Goal: Task Accomplishment & Management: Manage account settings

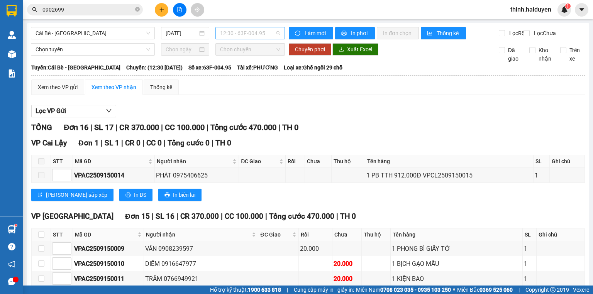
click at [240, 34] on span "12:30 - 63F-004.95" at bounding box center [250, 33] width 61 height 12
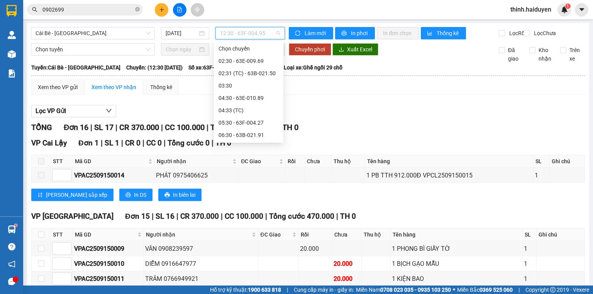
click at [233, 267] on div "13:30 - 63E-010.89" at bounding box center [249, 271] width 60 height 8
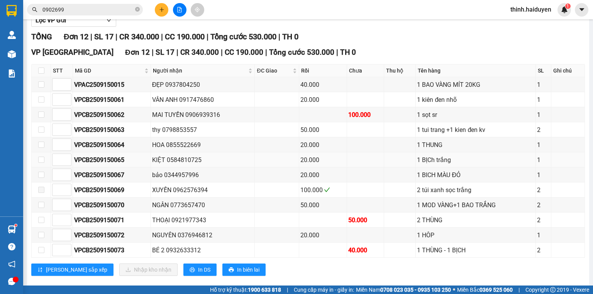
scroll to position [106, 0]
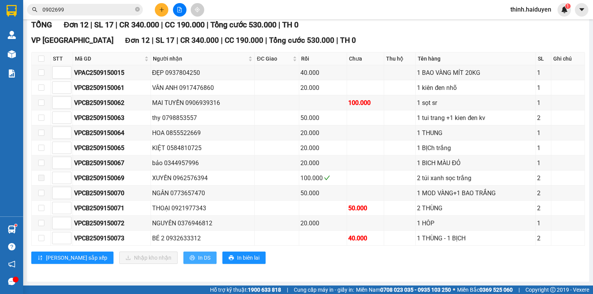
click at [198, 258] on span "In DS" at bounding box center [204, 258] width 12 height 8
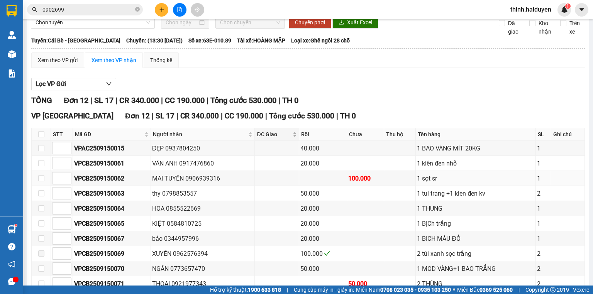
scroll to position [0, 0]
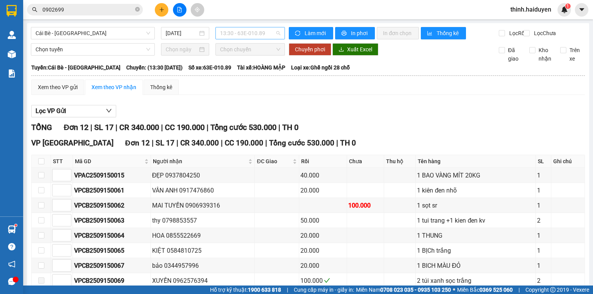
click at [245, 34] on span "13:30 - 63E-010.89" at bounding box center [250, 33] width 61 height 12
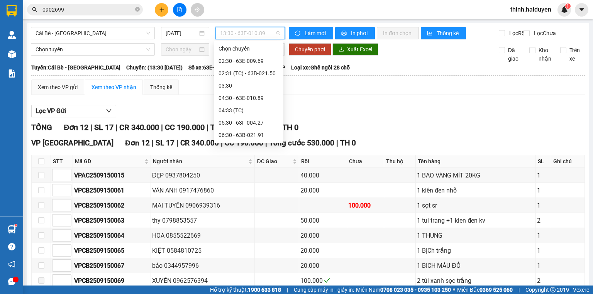
click at [236, 279] on div "13:31 (TC) - 63B-021.31" at bounding box center [249, 283] width 60 height 8
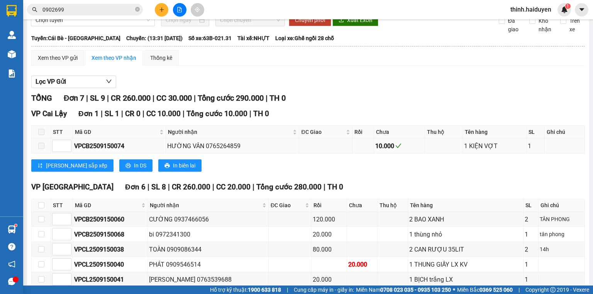
scroll to position [90, 0]
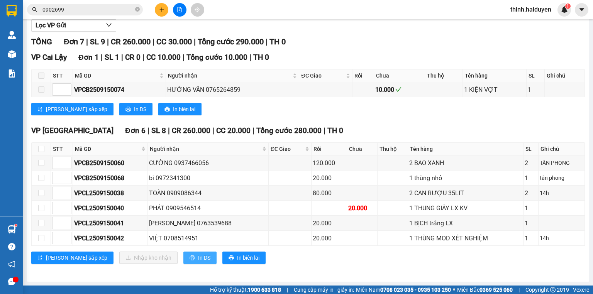
drag, startPoint x: 155, startPoint y: 261, endPoint x: 178, endPoint y: 250, distance: 25.4
click at [183, 261] on button "In DS" at bounding box center [199, 258] width 33 height 12
click at [163, 12] on icon "plus" at bounding box center [161, 9] width 5 height 5
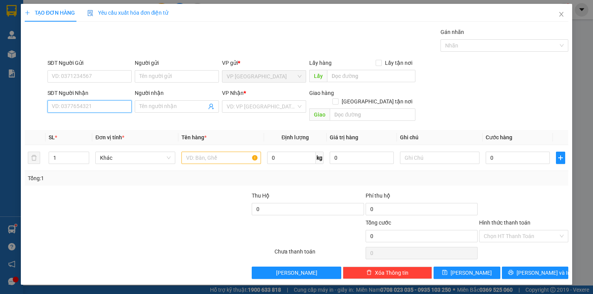
click at [86, 108] on input "SĐT Người Nhận" at bounding box center [90, 106] width 84 height 12
click at [85, 123] on div "0766886894 - TRÚC" at bounding box center [89, 121] width 75 height 8
type input "0766886894"
type input "TRÚC"
type input "20.000"
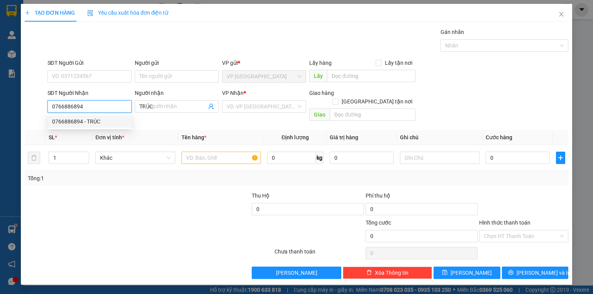
type input "20.000"
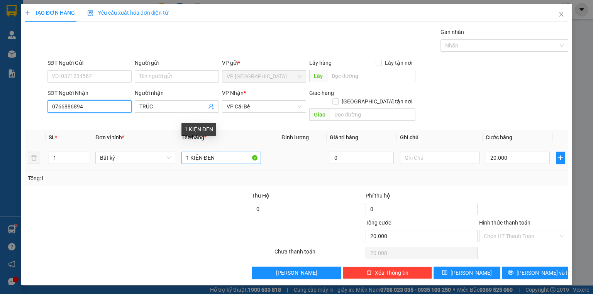
type input "0766886894"
click at [232, 152] on input "1 KIỆN ĐEN" at bounding box center [222, 158] width 80 height 12
type input "1 KIỆN"
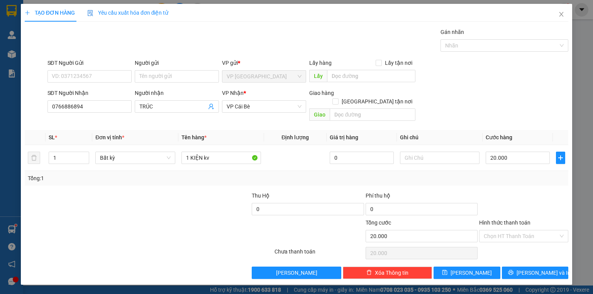
click at [541, 246] on div "Chọn HT Thanh Toán" at bounding box center [524, 253] width 91 height 15
click at [532, 231] on input "Hình thức thanh toán" at bounding box center [521, 237] width 75 height 12
click at [517, 246] on div "Tại văn phòng" at bounding box center [524, 242] width 80 height 8
click at [521, 267] on button "[PERSON_NAME] và In" at bounding box center [535, 273] width 67 height 12
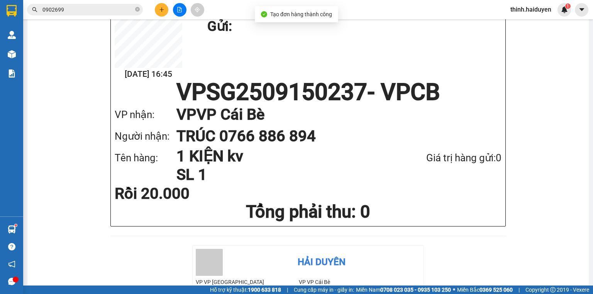
drag, startPoint x: 393, startPoint y: 36, endPoint x: 398, endPoint y: 35, distance: 5.2
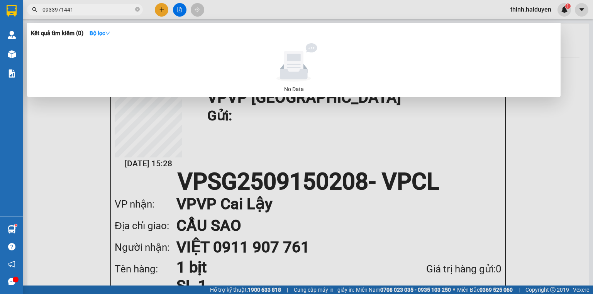
click at [80, 9] on input "0933971441" at bounding box center [87, 9] width 91 height 8
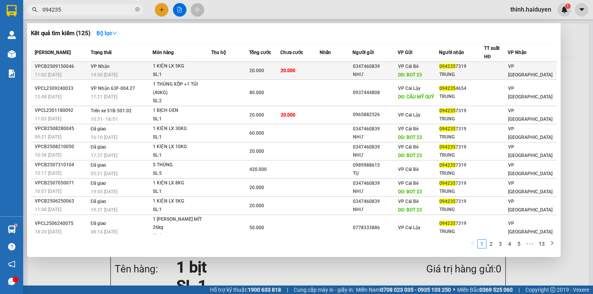
type input "094235"
click at [186, 71] on div "SL: 1" at bounding box center [182, 75] width 58 height 8
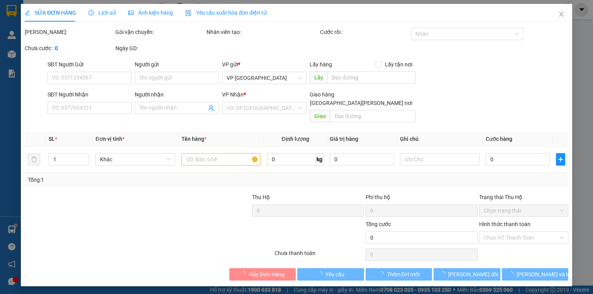
type input "0347460839"
type input "NHƯ"
type input "BOT 23"
type input "0942357319"
type input "TRUNG"
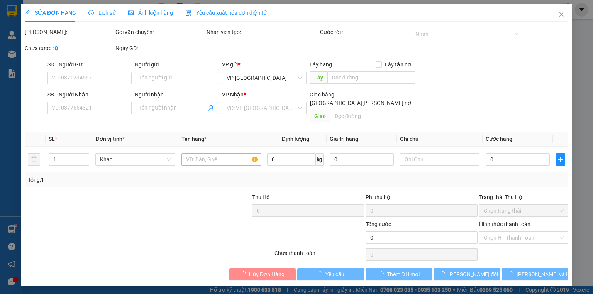
type input "20.000"
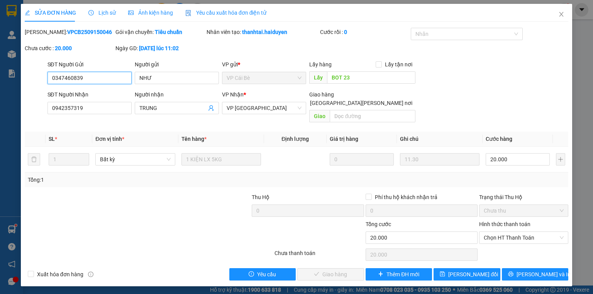
click at [507, 235] on span "Chọn HT Thanh Toán" at bounding box center [524, 238] width 80 height 12
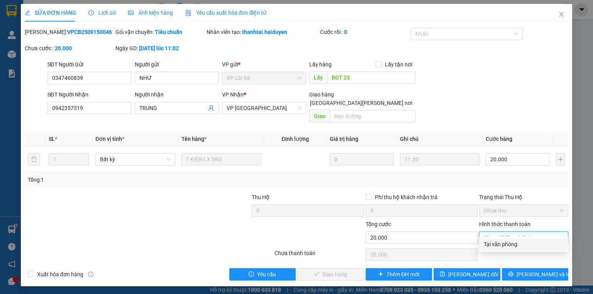
click at [503, 244] on div "Tại văn phòng" at bounding box center [524, 244] width 80 height 8
type input "0"
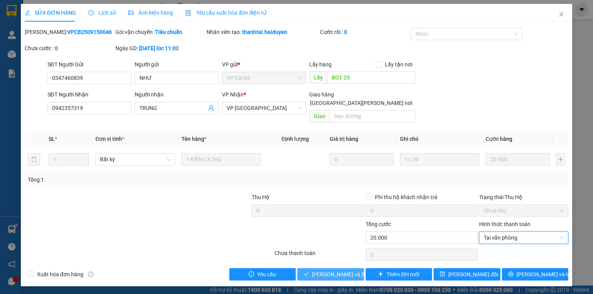
click at [335, 270] on span "[PERSON_NAME] và [PERSON_NAME] hàng" at bounding box center [364, 274] width 104 height 8
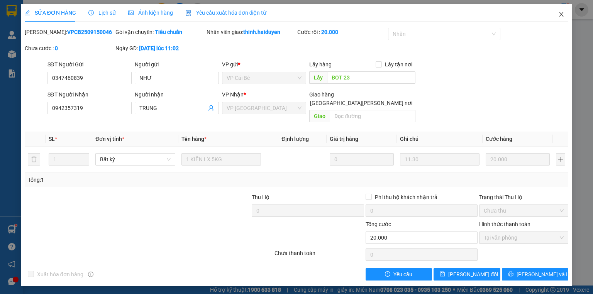
click at [564, 13] on icon "close" at bounding box center [562, 14] width 6 height 6
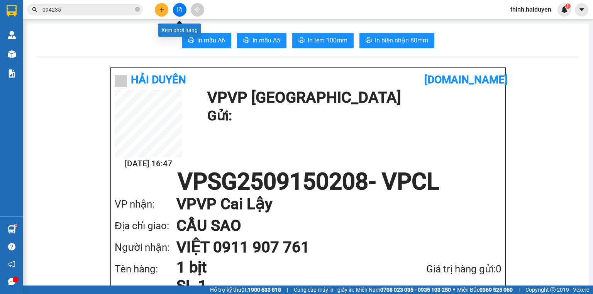
click at [184, 9] on button at bounding box center [180, 10] width 14 height 14
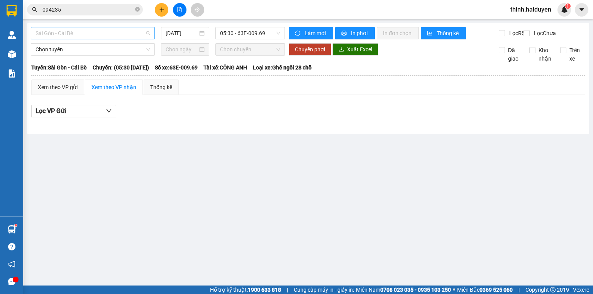
drag, startPoint x: 63, startPoint y: 36, endPoint x: 51, endPoint y: 48, distance: 16.7
click at [63, 36] on span "Sài Gòn - Cái Bè" at bounding box center [93, 33] width 115 height 12
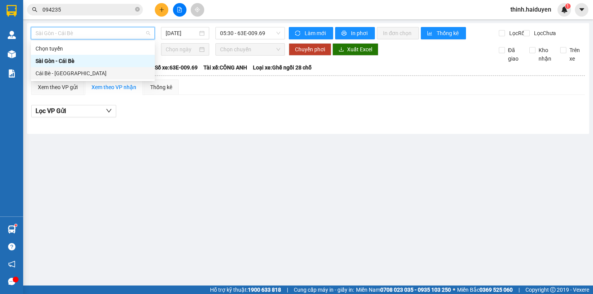
drag, startPoint x: 47, startPoint y: 70, endPoint x: 159, endPoint y: 48, distance: 114.2
click at [50, 70] on div "Cái Bè - [GEOGRAPHIC_DATA]" at bounding box center [93, 73] width 115 height 8
type input "[DATE]"
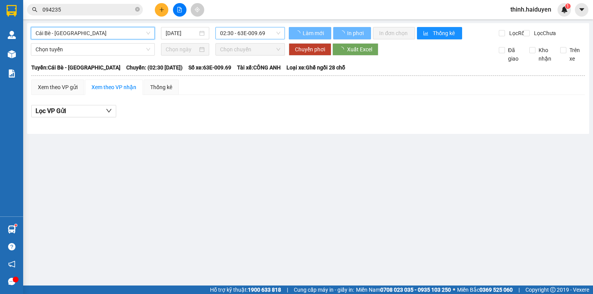
click at [223, 27] on span "02:30 - 63E-009.69" at bounding box center [250, 33] width 61 height 12
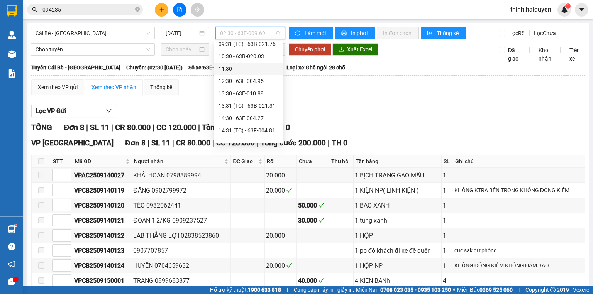
scroll to position [185, 0]
click at [244, 111] on div "14:30 - 63F-004.27" at bounding box center [249, 110] width 60 height 8
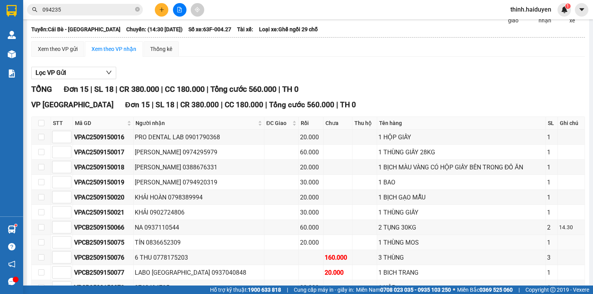
scroll to position [150, 0]
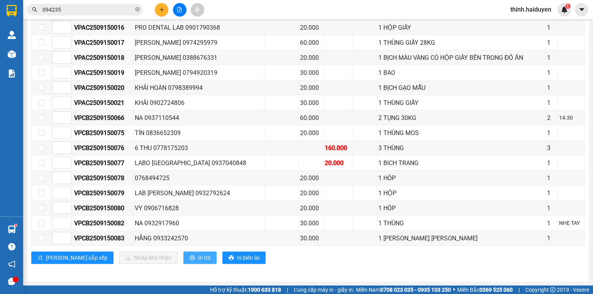
click at [198, 259] on span "In DS" at bounding box center [204, 258] width 12 height 8
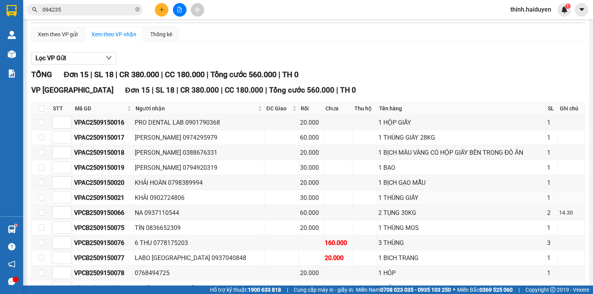
scroll to position [0, 0]
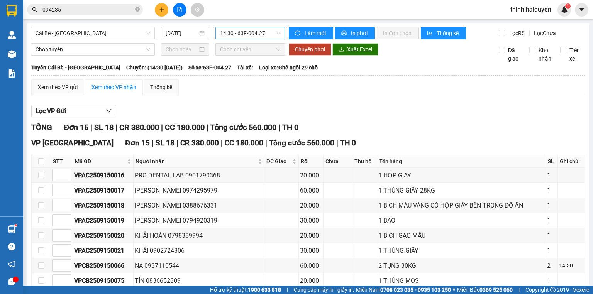
click at [249, 34] on span "14:30 - 63F-004.27" at bounding box center [250, 33] width 61 height 12
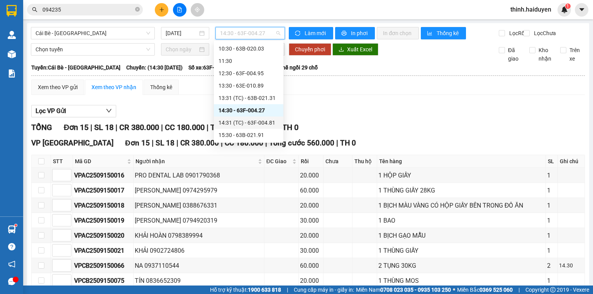
click at [236, 119] on div "14:31 (TC) - 63F-004.81" at bounding box center [249, 123] width 60 height 8
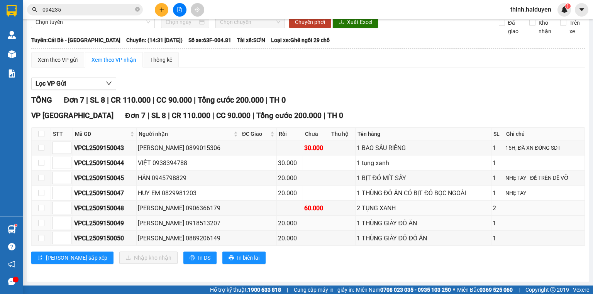
scroll to position [32, 0]
click at [198, 257] on span "In DS" at bounding box center [204, 258] width 12 height 8
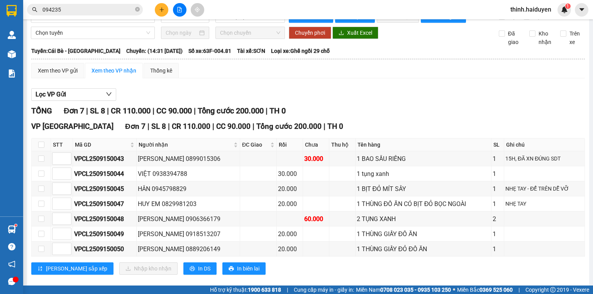
scroll to position [0, 0]
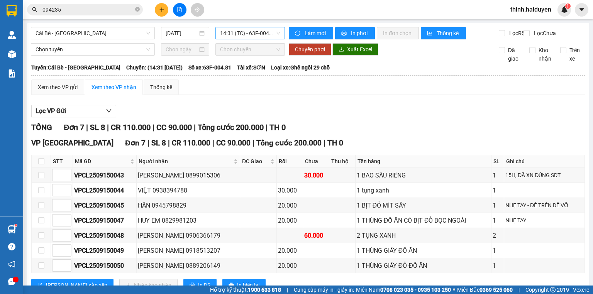
click at [237, 34] on span "14:31 (TC) - 63F-004.81" at bounding box center [250, 33] width 61 height 12
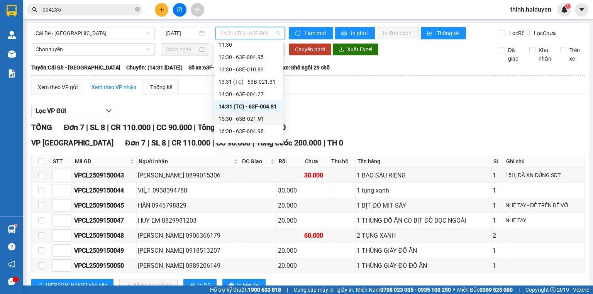
scroll to position [210, 0]
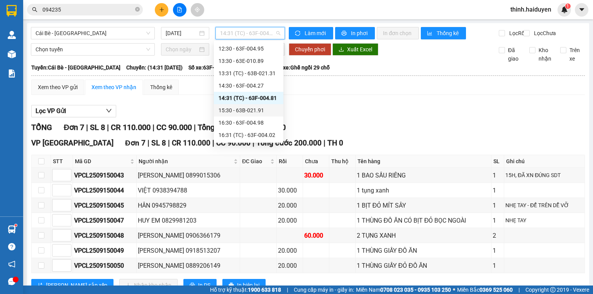
click at [249, 113] on div "15:30 - 63B-021.91" at bounding box center [249, 110] width 60 height 8
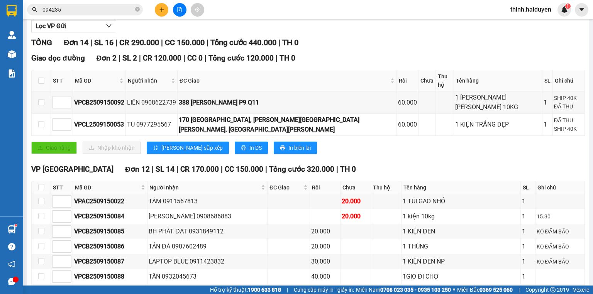
scroll to position [185, 0]
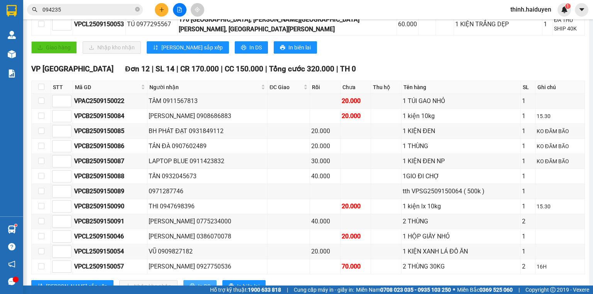
click at [198, 282] on span "In DS" at bounding box center [204, 286] width 12 height 8
click at [183, 280] on button "In DS" at bounding box center [199, 286] width 33 height 12
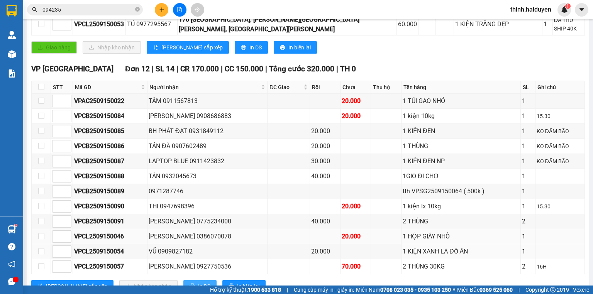
click at [183, 280] on button "In DS" at bounding box center [199, 286] width 33 height 12
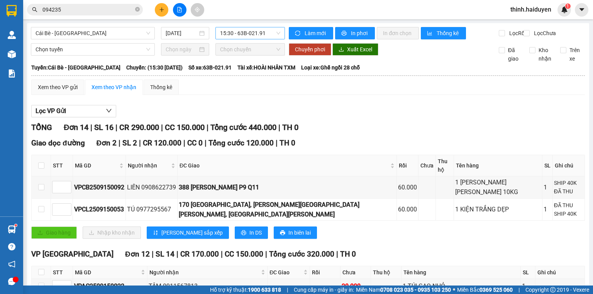
click at [234, 28] on span "15:30 - 63B-021.91" at bounding box center [250, 33] width 61 height 12
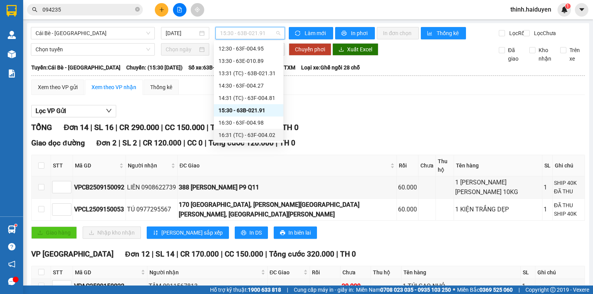
drag, startPoint x: 238, startPoint y: 134, endPoint x: 243, endPoint y: 127, distance: 8.1
click at [238, 134] on div "16:31 (TC) - 63F-004.02" at bounding box center [249, 135] width 60 height 8
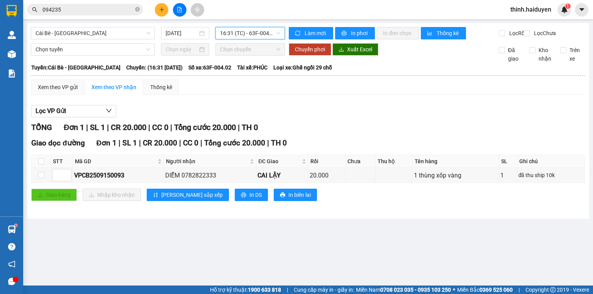
click at [250, 31] on span "16:31 (TC) - 63F-004.02" at bounding box center [250, 33] width 61 height 12
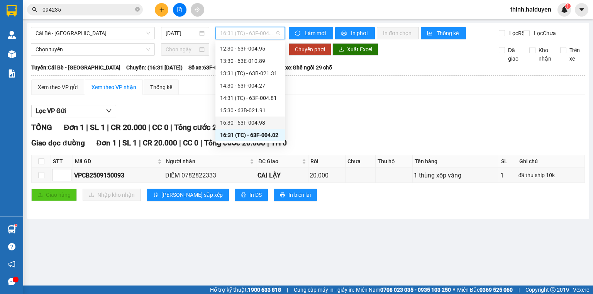
click at [245, 122] on div "16:30 - 63F-004.98" at bounding box center [250, 123] width 60 height 8
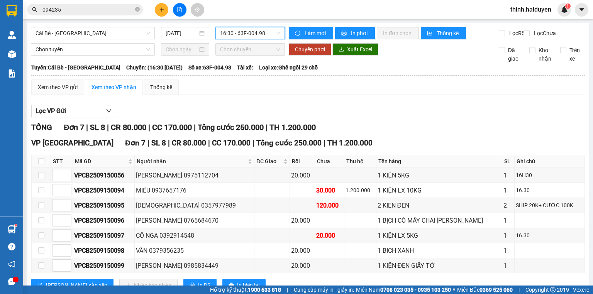
scroll to position [32, 0]
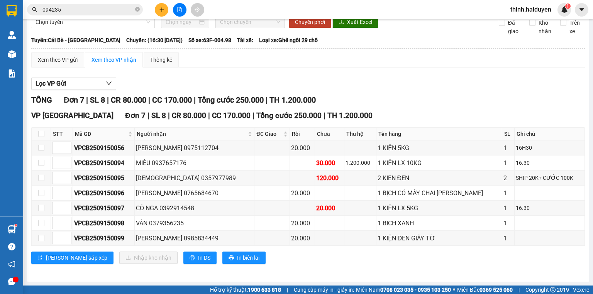
click at [377, 90] on div "Lọc VP Gửi" at bounding box center [308, 84] width 554 height 13
click at [164, 6] on button at bounding box center [162, 10] width 14 height 14
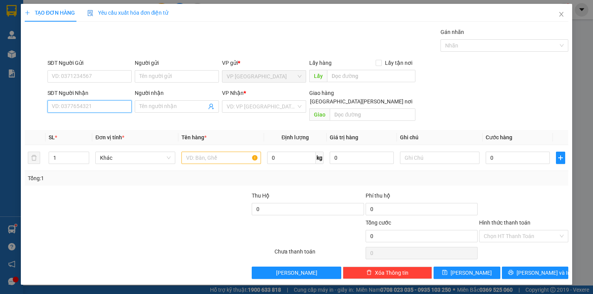
click at [96, 108] on input "SĐT Người Nhận" at bounding box center [90, 106] width 84 height 12
type input "0939109395"
click at [87, 120] on div "0939109395 - CHỊ TRẦM" at bounding box center [89, 121] width 75 height 8
type input "CHỊ TRẦM"
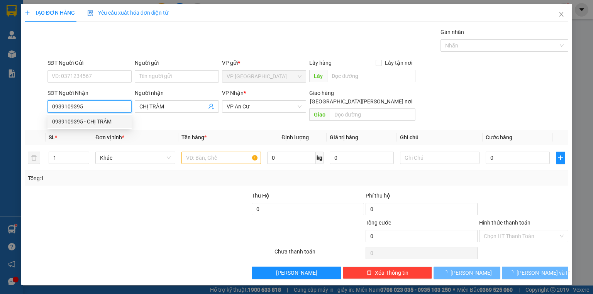
type input "20.000"
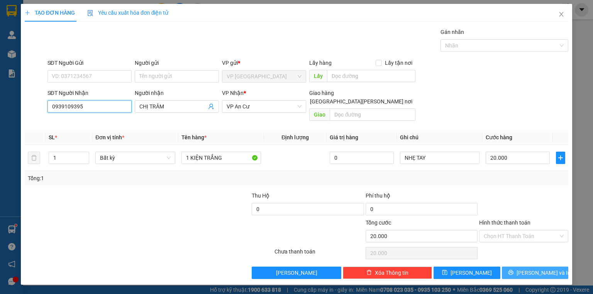
type input "0939109395"
click at [537, 269] on span "[PERSON_NAME] và In" at bounding box center [544, 273] width 54 height 8
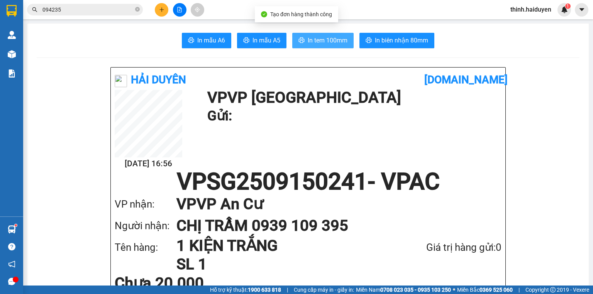
drag, startPoint x: 330, startPoint y: 43, endPoint x: 332, endPoint y: 37, distance: 5.7
click at [330, 42] on span "In tem 100mm" at bounding box center [328, 41] width 40 height 10
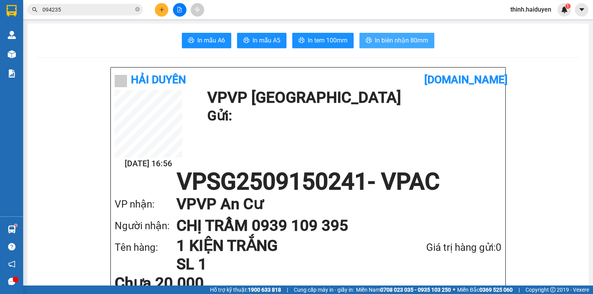
drag, startPoint x: 375, startPoint y: 38, endPoint x: 379, endPoint y: 34, distance: 5.7
click at [375, 38] on span "In biên nhận 80mm" at bounding box center [401, 41] width 53 height 10
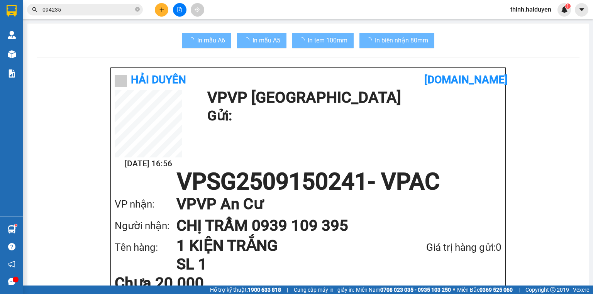
click at [452, 243] on div "Giá trị hàng gửi: 0" at bounding box center [444, 248] width 116 height 16
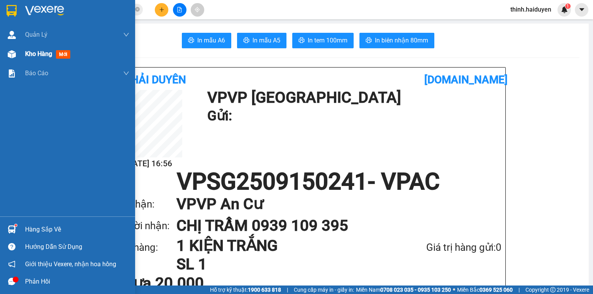
click at [23, 61] on div "Kho hàng mới" at bounding box center [67, 53] width 135 height 19
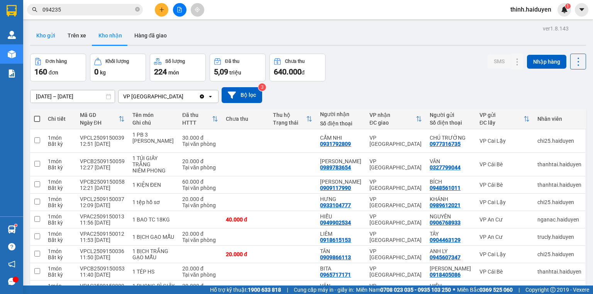
click at [45, 38] on button "Kho gửi" at bounding box center [45, 35] width 31 height 19
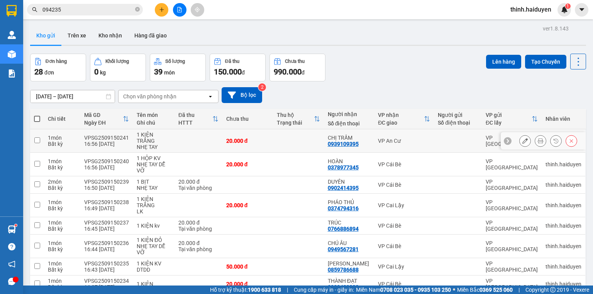
click at [523, 139] on icon at bounding box center [525, 140] width 5 height 5
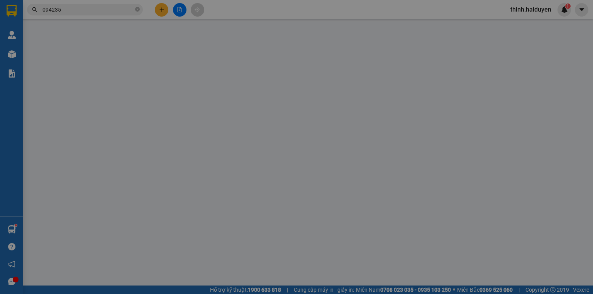
type input "0939109395"
type input "CHỊ TRẦM"
type input "20.000"
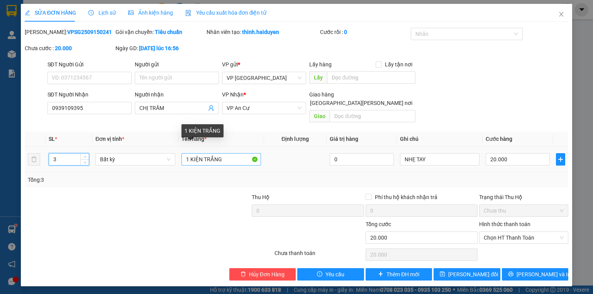
type input "3"
drag, startPoint x: 189, startPoint y: 151, endPoint x: 133, endPoint y: 161, distance: 56.8
click at [133, 161] on tr "3 Bất kỳ 3 KIỆN TRẮNG 0 NHẸ TAY 20.000" at bounding box center [297, 160] width 544 height 26
type input "3 KIỆN TRẮNG"
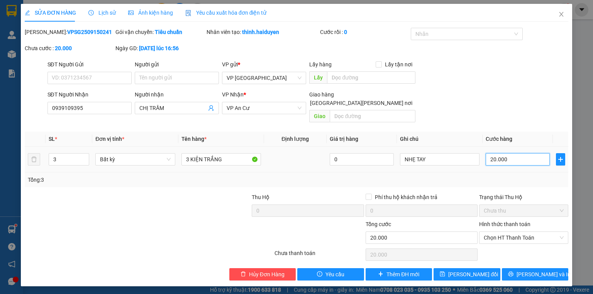
click at [502, 153] on input "20.000" at bounding box center [518, 159] width 64 height 12
type input "6"
type input "60"
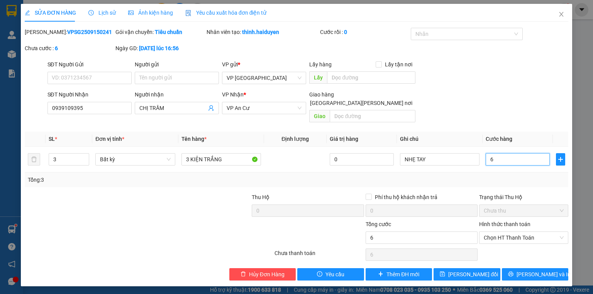
type input "60"
click at [515, 153] on input "60" at bounding box center [518, 159] width 64 height 12
type input "7"
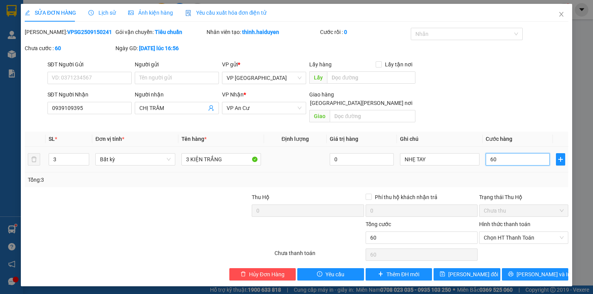
type input "7"
type input "70"
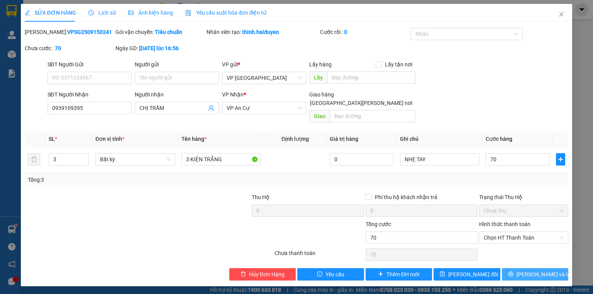
type input "70.000"
click at [551, 268] on button "[PERSON_NAME] và In" at bounding box center [535, 274] width 67 height 12
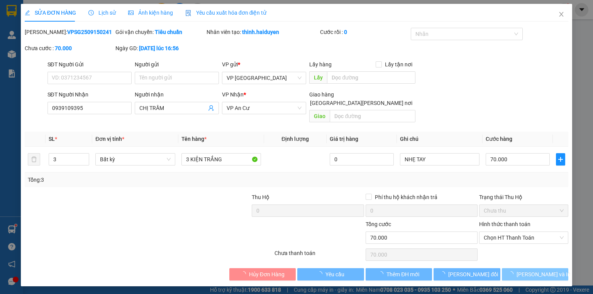
click at [551, 268] on button "[PERSON_NAME] và In" at bounding box center [535, 274] width 67 height 12
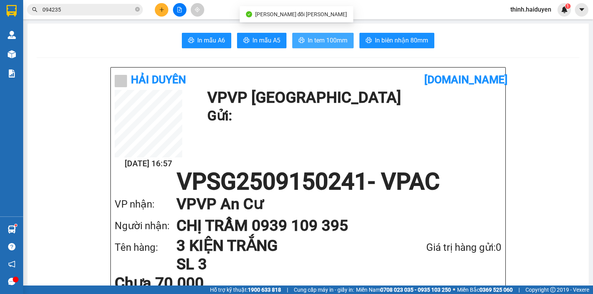
click at [319, 45] on span "In tem 100mm" at bounding box center [328, 41] width 40 height 10
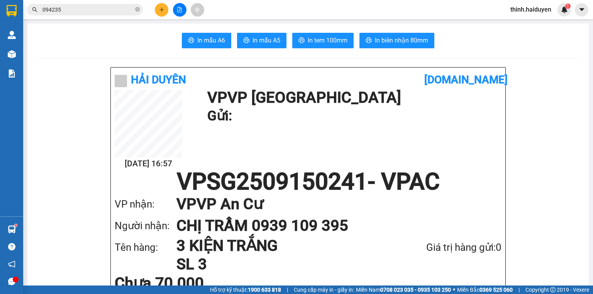
click at [383, 40] on span "In biên nhận 80mm" at bounding box center [401, 41] width 53 height 10
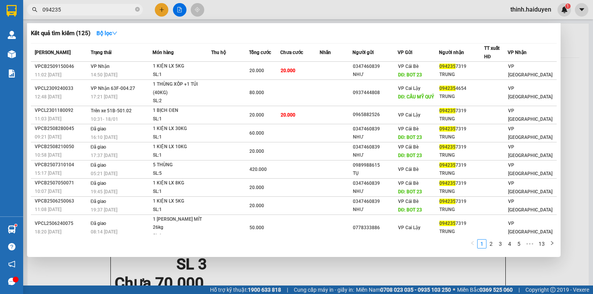
click at [80, 8] on input "094235" at bounding box center [87, 9] width 91 height 8
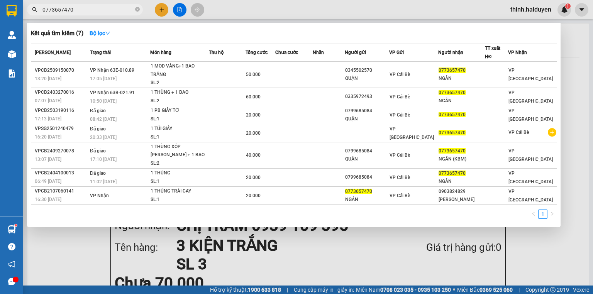
type input "0773657470"
click at [161, 10] on div at bounding box center [296, 147] width 593 height 294
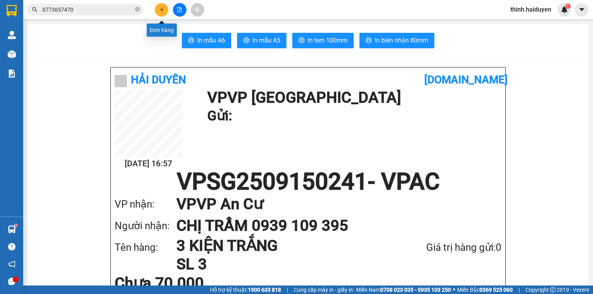
drag, startPoint x: 161, startPoint y: 10, endPoint x: 162, endPoint y: 5, distance: 5.5
click at [162, 5] on button at bounding box center [162, 10] width 14 height 14
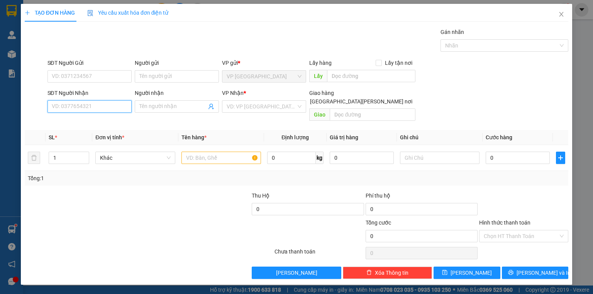
click at [93, 110] on input "SĐT Người Nhận" at bounding box center [90, 106] width 84 height 12
click at [92, 122] on div "0359722091 - LONG" at bounding box center [89, 121] width 75 height 8
type input "0359722091"
type input "LONG"
type input "20.000"
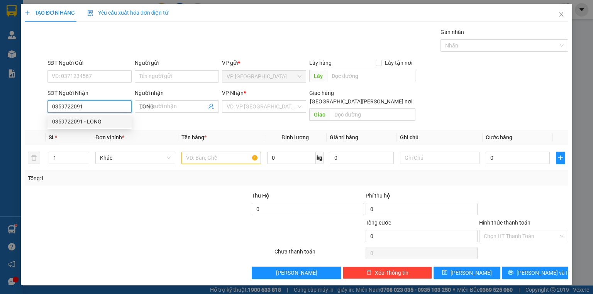
type input "20.000"
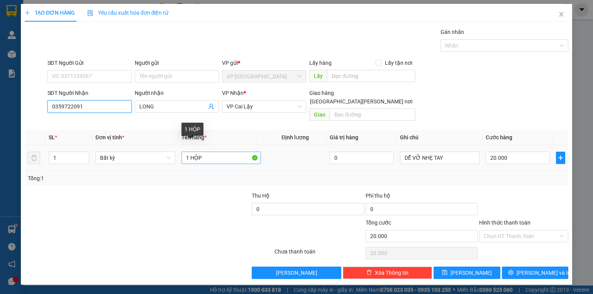
type input "0359722091"
drag, startPoint x: 190, startPoint y: 150, endPoint x: 219, endPoint y: 159, distance: 30.4
click at [219, 159] on td "1 HỘP" at bounding box center [221, 158] width 86 height 26
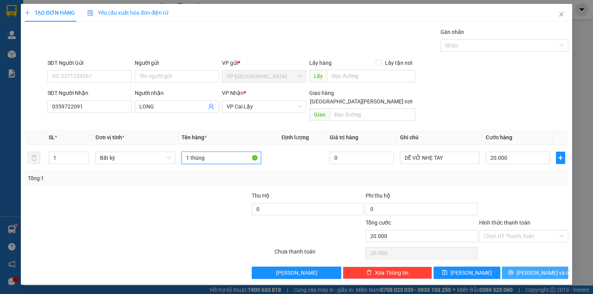
type input "1 thùng"
click at [523, 268] on button "[PERSON_NAME] và In" at bounding box center [535, 273] width 67 height 12
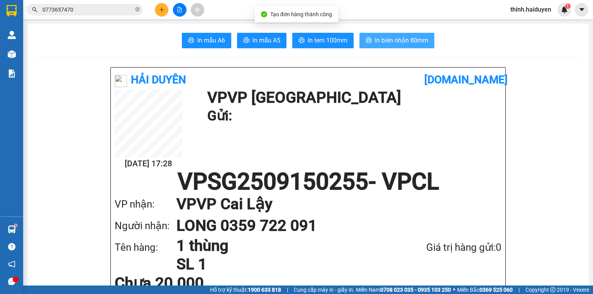
drag, startPoint x: 397, startPoint y: 37, endPoint x: 392, endPoint y: 39, distance: 5.2
click at [396, 38] on span "In biên nhận 80mm" at bounding box center [401, 41] width 53 height 10
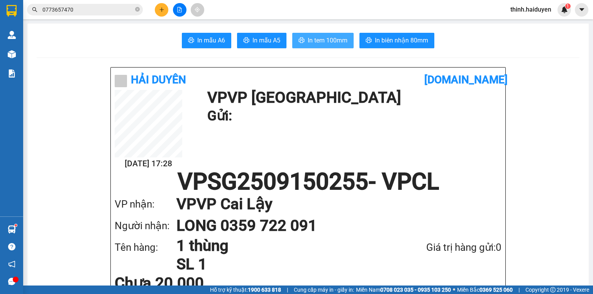
click at [331, 43] on span "In tem 100mm" at bounding box center [328, 41] width 40 height 10
click at [161, 5] on button at bounding box center [162, 10] width 14 height 14
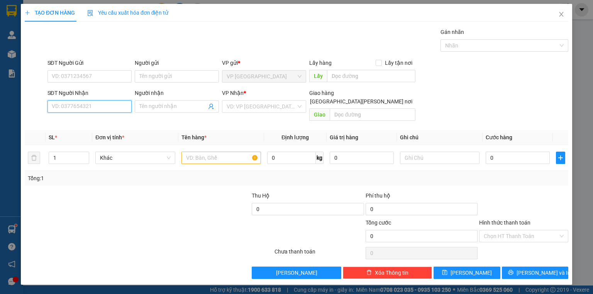
click at [104, 109] on input "SĐT Người Nhận" at bounding box center [90, 106] width 84 height 12
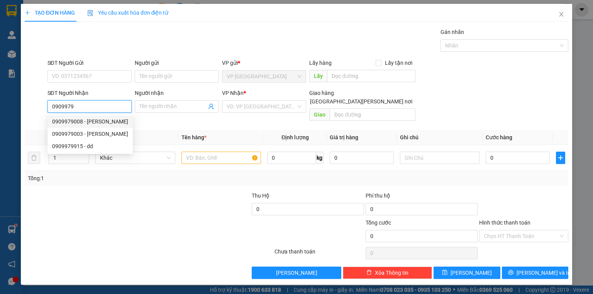
click at [116, 124] on div "0909979008 - [PERSON_NAME]" at bounding box center [90, 121] width 76 height 8
type input "0909979008"
type input "BÁC VÂN"
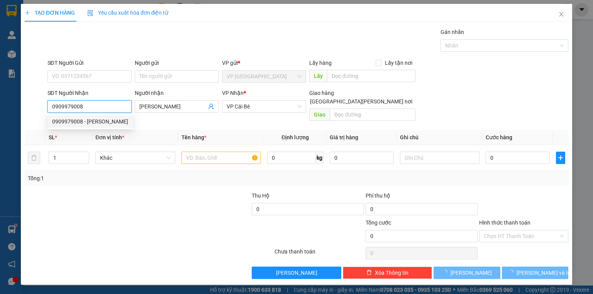
type input "20.000"
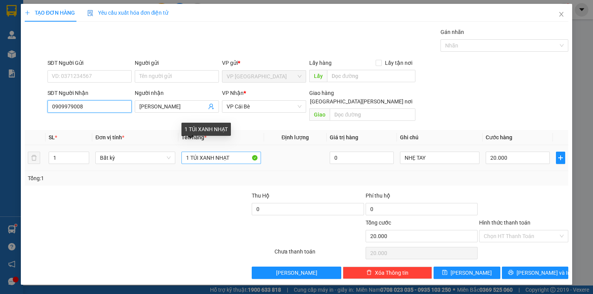
type input "0909979008"
drag, startPoint x: 189, startPoint y: 152, endPoint x: 233, endPoint y: 175, distance: 49.4
click at [233, 175] on div "SL * Đơn vị tính * Tên hàng * Định lượng Giá trị hàng Ghi chú Cước hàng 1 Bất k…" at bounding box center [297, 158] width 544 height 56
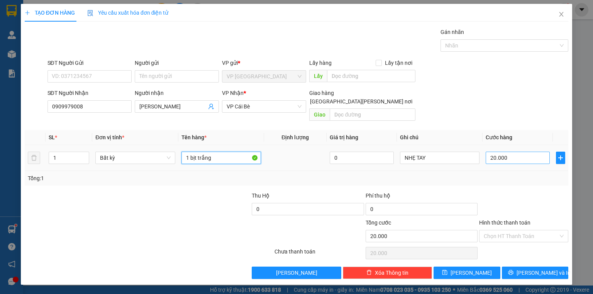
type input "1 bịt trắng"
click at [512, 152] on input "20.000" at bounding box center [518, 158] width 64 height 12
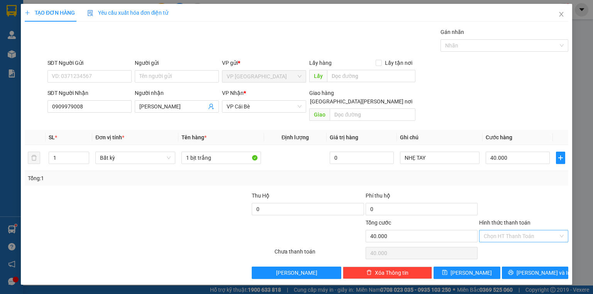
drag, startPoint x: 513, startPoint y: 227, endPoint x: 516, endPoint y: 234, distance: 7.8
click at [513, 231] on input "Hình thức thanh toán" at bounding box center [521, 237] width 75 height 12
drag, startPoint x: 515, startPoint y: 240, endPoint x: 515, endPoint y: 267, distance: 27.4
click at [515, 243] on div "Tại văn phòng" at bounding box center [524, 242] width 80 height 8
click at [521, 267] on button "[PERSON_NAME] và In" at bounding box center [535, 273] width 67 height 12
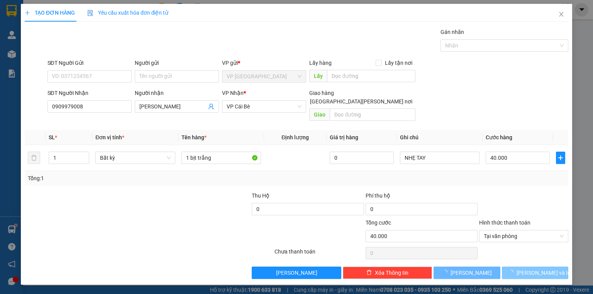
drag, startPoint x: 521, startPoint y: 264, endPoint x: 505, endPoint y: 250, distance: 21.3
click at [518, 267] on button "[PERSON_NAME] và In" at bounding box center [535, 273] width 67 height 12
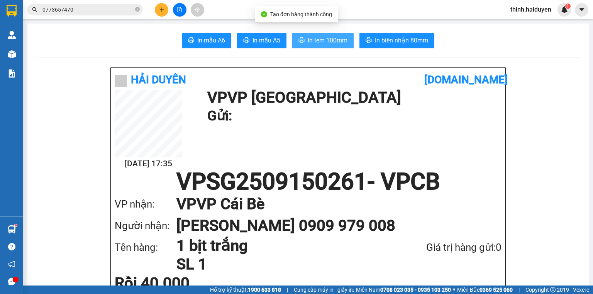
click at [320, 35] on button "In tem 100mm" at bounding box center [322, 40] width 61 height 15
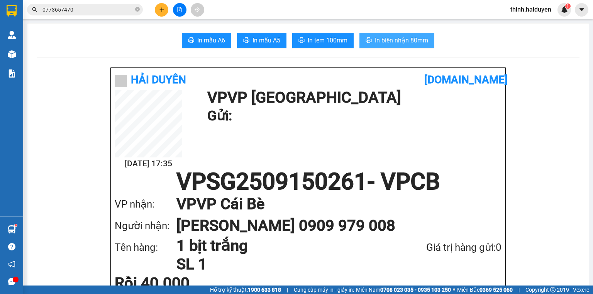
click at [379, 42] on span "In biên nhận 80mm" at bounding box center [401, 41] width 53 height 10
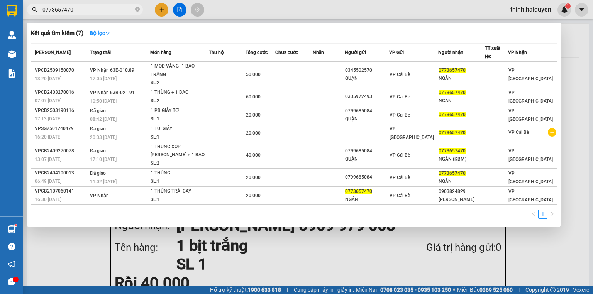
click at [75, 10] on input "0773657470" at bounding box center [87, 9] width 91 height 8
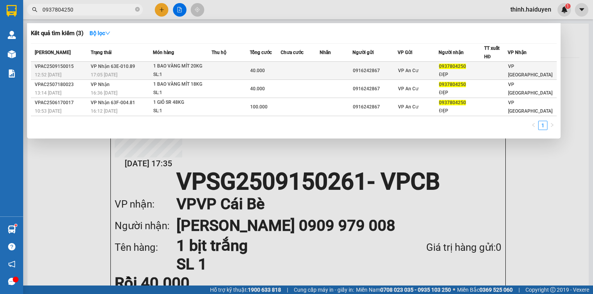
type input "0937804250"
click at [301, 75] on td at bounding box center [300, 71] width 39 height 18
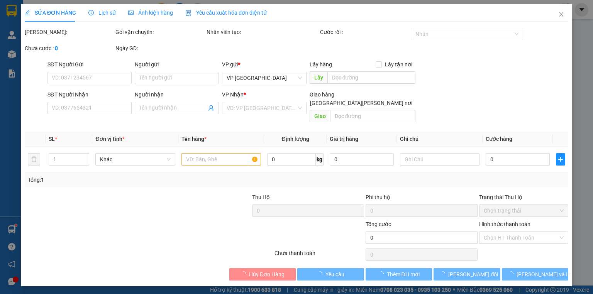
type input "0916242867"
type input "0937804250"
type input "ĐẸP"
type input "40.000"
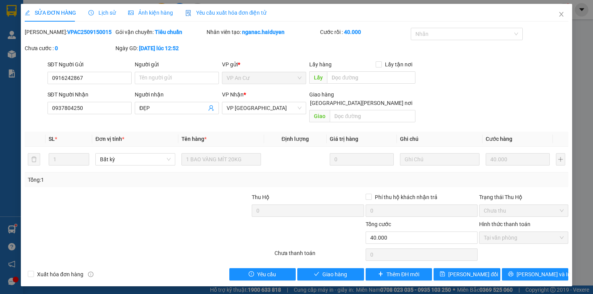
click at [332, 259] on div "Total Paid Fee 40.000 Total UnPaid Fee 0 Cash Collection Total Fee Mã ĐH: VPAC2…" at bounding box center [297, 154] width 544 height 253
click at [333, 270] on span "Giao hàng" at bounding box center [335, 274] width 25 height 8
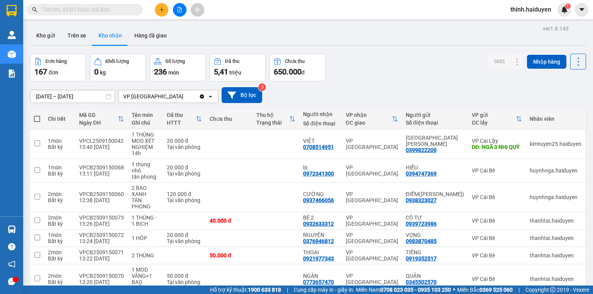
click at [165, 9] on button at bounding box center [162, 10] width 14 height 14
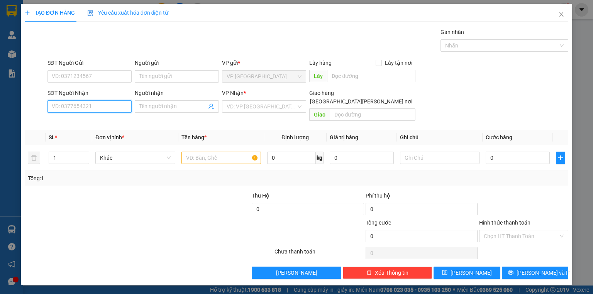
click at [87, 102] on input "SĐT Người Nhận" at bounding box center [90, 106] width 84 height 12
type input "0907908491"
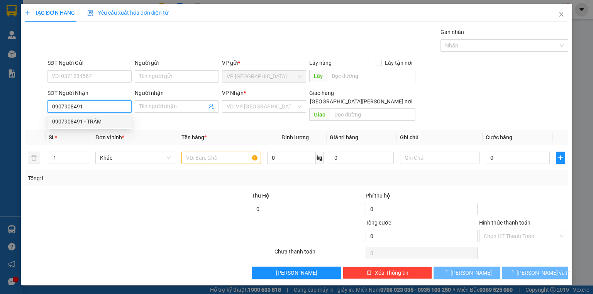
click at [110, 120] on div "0907908491 - TRÂM" at bounding box center [89, 121] width 75 height 8
type input "TRÂM"
type input "20.000"
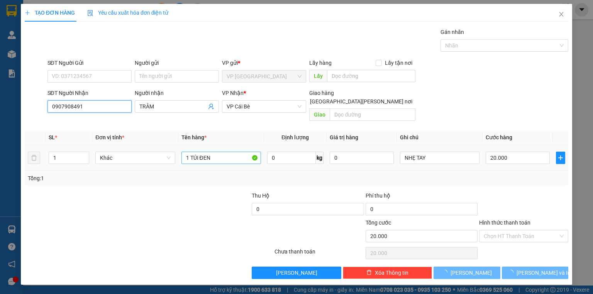
type input "0907908491"
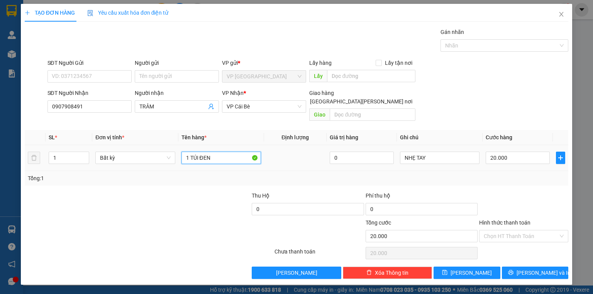
click at [234, 152] on input "1 TÚI ĐEN" at bounding box center [222, 158] width 80 height 12
type input "1 TÚI"
click at [509, 153] on input "20.000" at bounding box center [518, 158] width 64 height 12
click at [511, 192] on div at bounding box center [524, 205] width 91 height 27
click at [528, 271] on div "TẠO ĐƠN HÀNG Yêu cầu xuất [PERSON_NAME] điện tử Transit Pickup Surcharge Ids Tr…" at bounding box center [297, 144] width 552 height 281
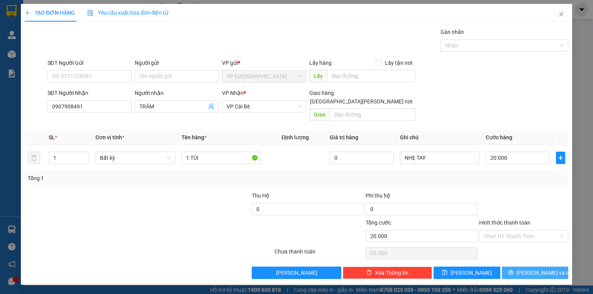
click at [530, 269] on span "[PERSON_NAME] và In" at bounding box center [544, 273] width 54 height 8
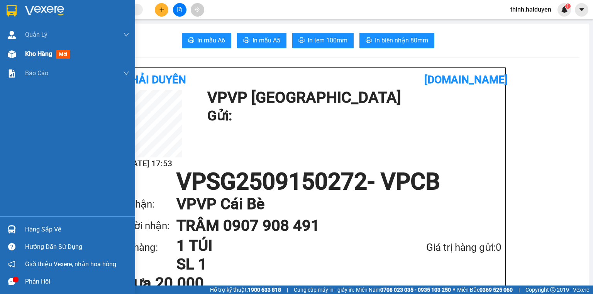
click at [31, 55] on span "Kho hàng" at bounding box center [38, 53] width 27 height 7
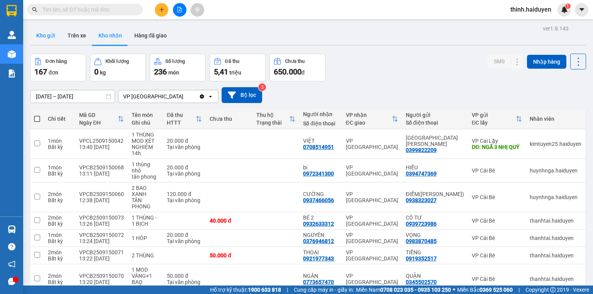
click at [40, 36] on button "Kho gửi" at bounding box center [45, 35] width 31 height 19
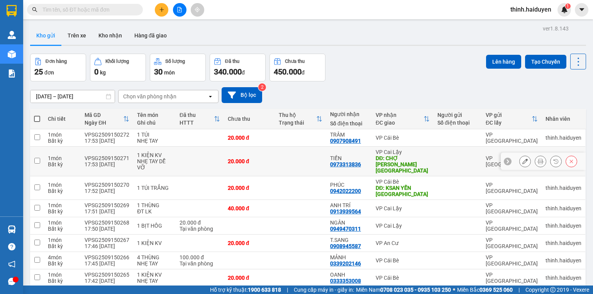
click at [535, 156] on button at bounding box center [540, 162] width 11 height 14
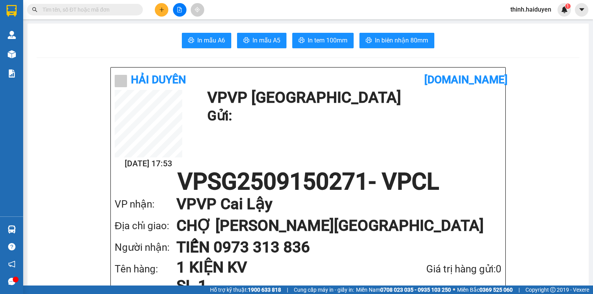
click at [345, 42] on span "In tem 100mm" at bounding box center [328, 41] width 40 height 10
click at [82, 8] on input "text" at bounding box center [87, 9] width 91 height 8
click at [157, 12] on button at bounding box center [162, 10] width 14 height 14
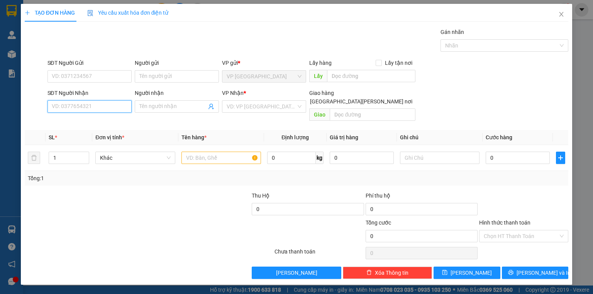
click at [70, 104] on input "SĐT Người Nhận" at bounding box center [90, 106] width 84 height 12
type input "0931451898"
click at [93, 121] on div "0931451898 - [PERSON_NAME]" at bounding box center [90, 121] width 76 height 8
type input "QUANG"
type input "30.000"
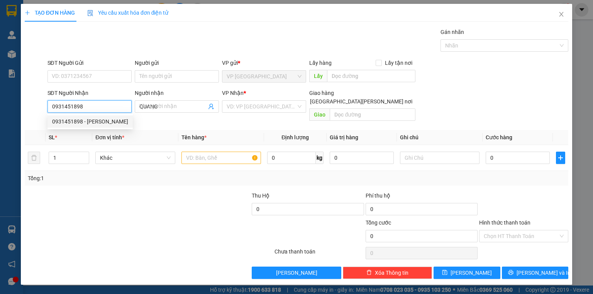
type input "30.000"
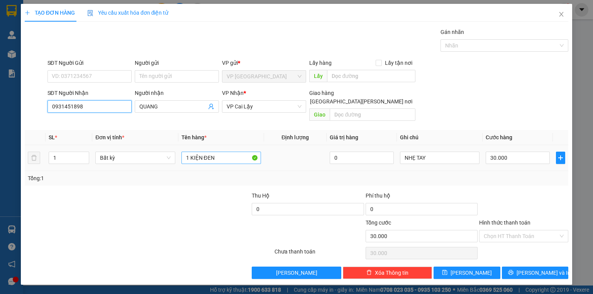
type input "0931451898"
click at [230, 154] on input "1 KIỆN ĐEN" at bounding box center [222, 158] width 80 height 12
click at [217, 158] on td "1 K1" at bounding box center [221, 158] width 86 height 26
click at [219, 153] on input "1 K1" at bounding box center [222, 158] width 80 height 12
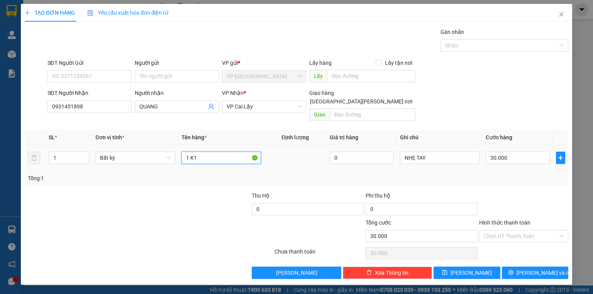
click at [219, 153] on input "1 K1" at bounding box center [222, 158] width 80 height 12
type input "1 Kiện đen"
click at [512, 152] on input "30.000" at bounding box center [518, 158] width 64 height 12
type input "2"
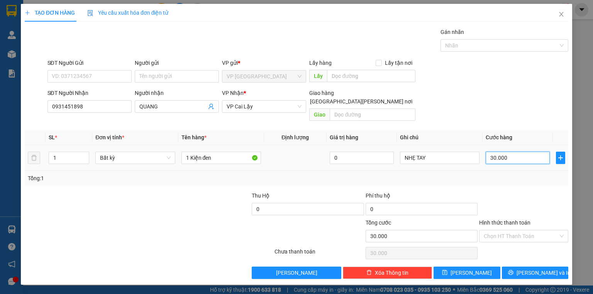
type input "2"
type input "0"
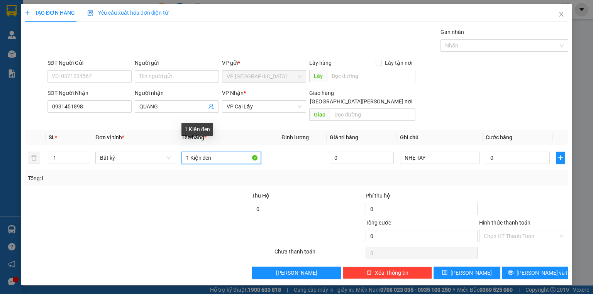
drag, startPoint x: 141, startPoint y: 130, endPoint x: 3, endPoint y: 93, distance: 142.4
click at [0, 95] on div "TẠO ĐƠN HÀNG Yêu cầu xuất [PERSON_NAME] điện tử Transit Pickup Surcharge Ids Tr…" at bounding box center [296, 147] width 593 height 294
type input "1 bịch đen"
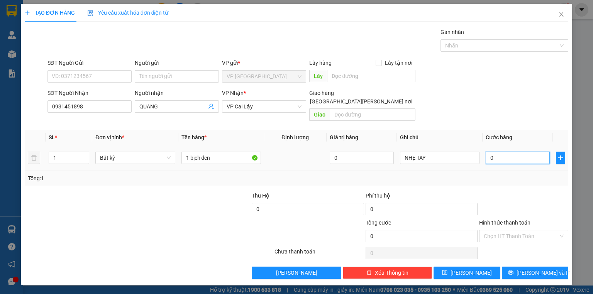
click at [496, 152] on input "0" at bounding box center [518, 158] width 64 height 12
type input "2"
type input "20"
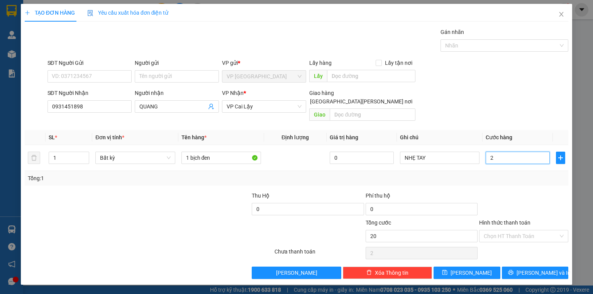
type input "20"
type input "20.000"
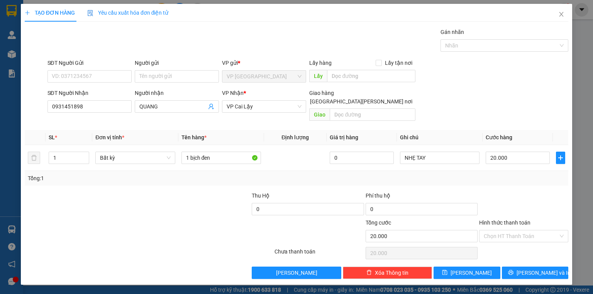
click at [523, 180] on div "Transit Pickup Surcharge Ids Transit Deliver Surcharge Ids Transit Deliver Surc…" at bounding box center [297, 153] width 544 height 251
drag, startPoint x: 535, startPoint y: 243, endPoint x: 533, endPoint y: 257, distance: 13.7
click at [535, 246] on div "Chọn HT Thanh Toán" at bounding box center [524, 253] width 91 height 15
click at [533, 257] on div "Transit Pickup Surcharge Ids Transit Deliver Surcharge Ids Transit Deliver Surc…" at bounding box center [297, 153] width 544 height 251
click at [532, 267] on button "[PERSON_NAME] và In" at bounding box center [535, 273] width 67 height 12
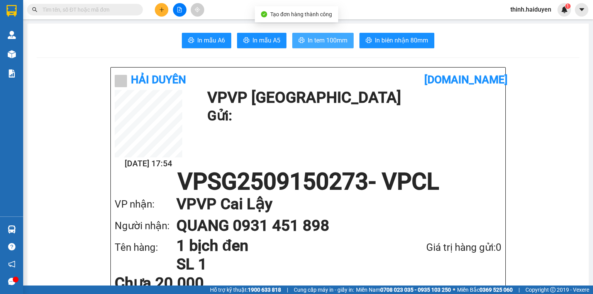
click at [320, 42] on span "In tem 100mm" at bounding box center [328, 41] width 40 height 10
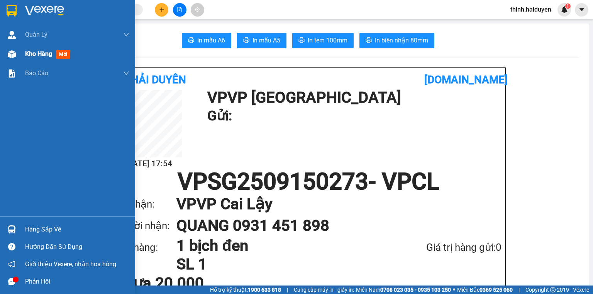
click at [35, 57] on span "Kho hàng" at bounding box center [38, 53] width 27 height 7
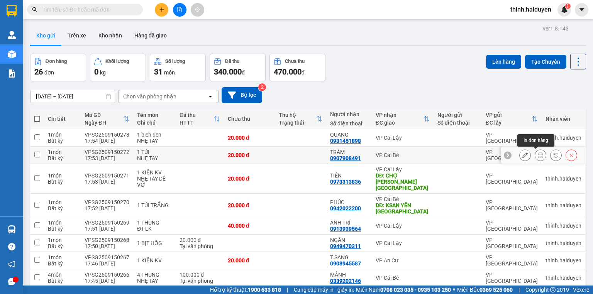
click at [538, 155] on icon at bounding box center [540, 155] width 5 height 5
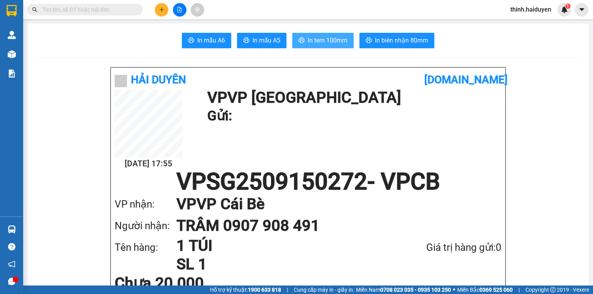
click at [323, 41] on span "In tem 100mm" at bounding box center [328, 41] width 40 height 10
click at [117, 12] on input "text" at bounding box center [87, 9] width 91 height 8
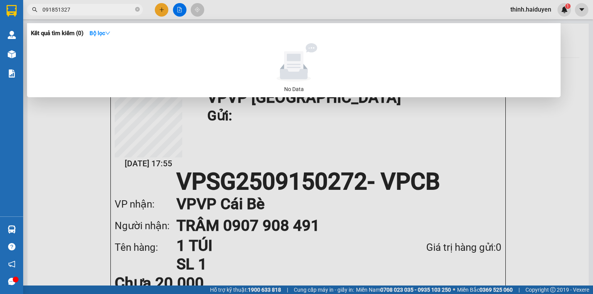
click at [65, 10] on input "091851327" at bounding box center [87, 9] width 91 height 8
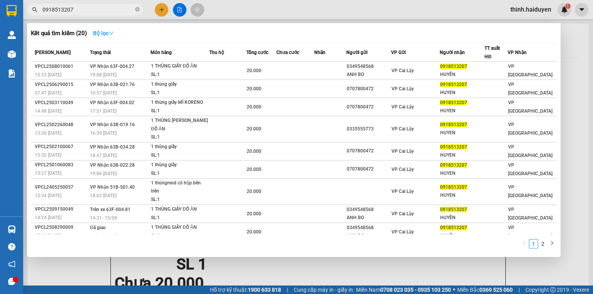
type input "0918513207"
click at [112, 36] on icon "down" at bounding box center [111, 33] width 5 height 5
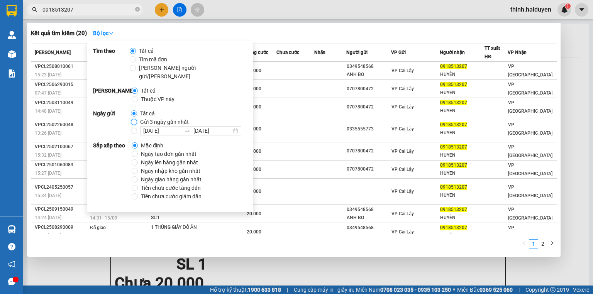
click at [134, 119] on input "Gửi 3 ngày gần nhất" at bounding box center [134, 122] width 6 height 6
radio input "true"
radio input "false"
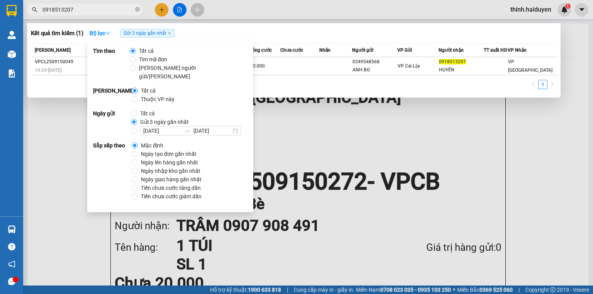
click at [368, 44] on th "Người gửi" at bounding box center [375, 51] width 46 height 14
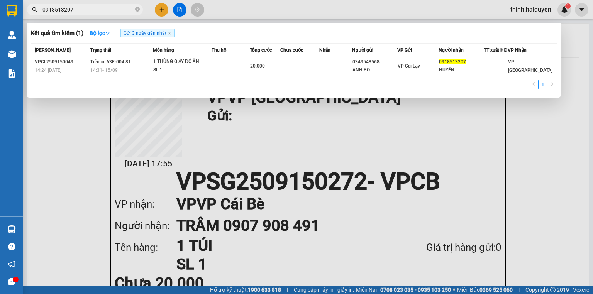
click at [96, 14] on span "0918513207" at bounding box center [85, 10] width 116 height 12
click at [96, 12] on input "0918513207" at bounding box center [87, 9] width 91 height 8
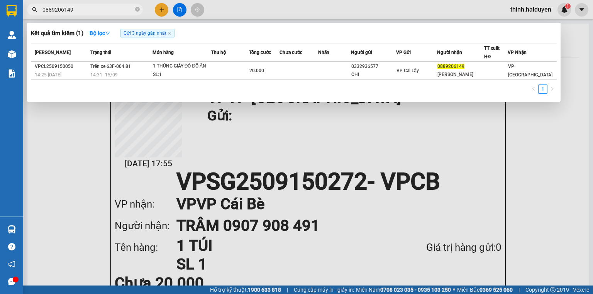
type input "0889206149"
click at [107, 8] on input "0889206149" at bounding box center [87, 9] width 91 height 8
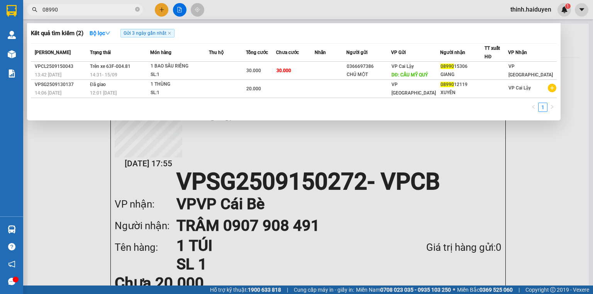
type input "08990"
click at [164, 12] on div at bounding box center [296, 147] width 593 height 294
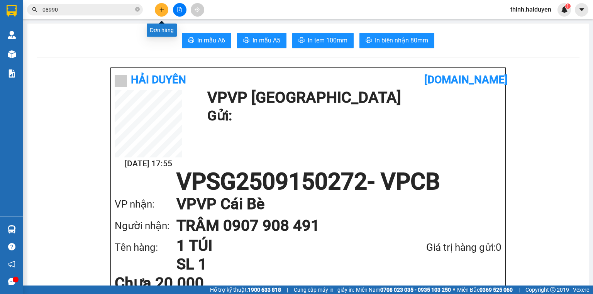
click at [162, 10] on icon "plus" at bounding box center [161, 9] width 5 height 5
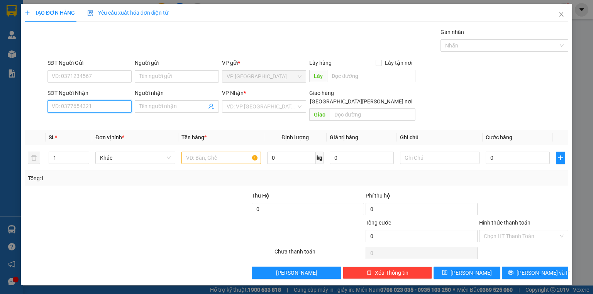
click at [102, 103] on input "SĐT Người Nhận" at bounding box center [90, 106] width 84 height 12
click at [91, 126] on div "0859145929 - [PERSON_NAME]" at bounding box center [90, 121] width 76 height 8
type input "0859145929"
type input "[PERSON_NAME]"
type input "BÀ TỒN"
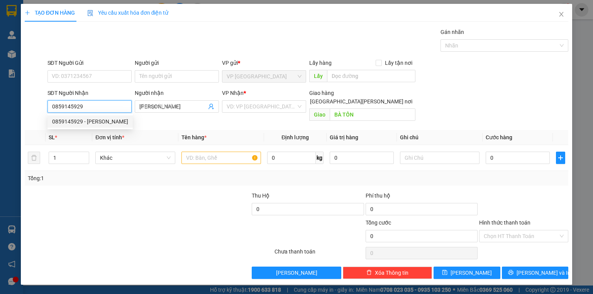
type input "70.000"
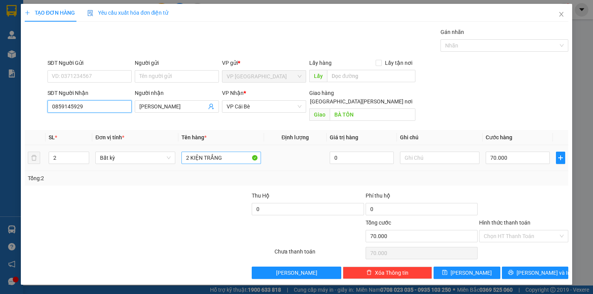
type input "0859145929"
click at [223, 152] on input "2 KIỆN TRẮNG" at bounding box center [222, 158] width 80 height 12
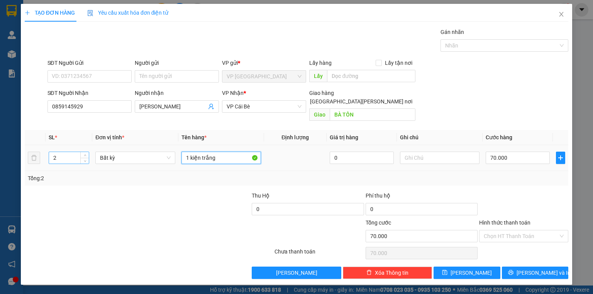
type input "1 kiện trắng"
drag, startPoint x: 67, startPoint y: 151, endPoint x: 3, endPoint y: 140, distance: 65.2
click at [3, 140] on div "TẠO ĐƠN HÀNG Yêu cầu xuất [PERSON_NAME] điện tử Transit Pickup Surcharge Ids Tr…" at bounding box center [296, 147] width 593 height 294
type input "1"
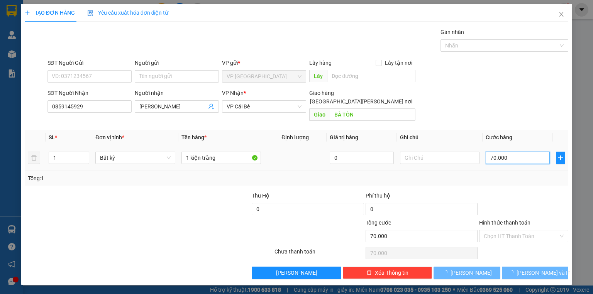
click at [513, 152] on input "70.000" at bounding box center [518, 158] width 64 height 12
type input "0"
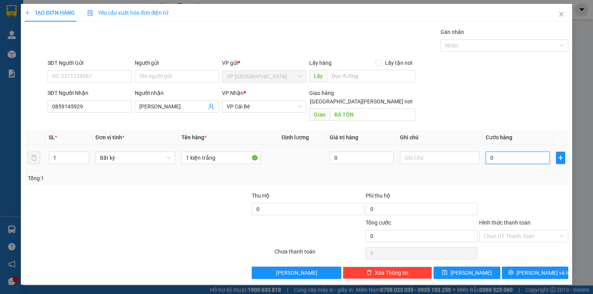
type input "3"
type input "03"
type input "30"
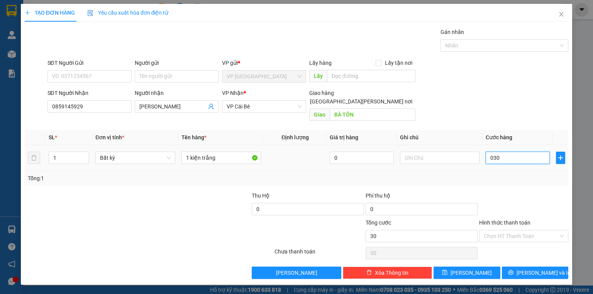
type input "030"
type input "30.000"
click at [505, 171] on div "Tổng: 1" at bounding box center [297, 178] width 544 height 15
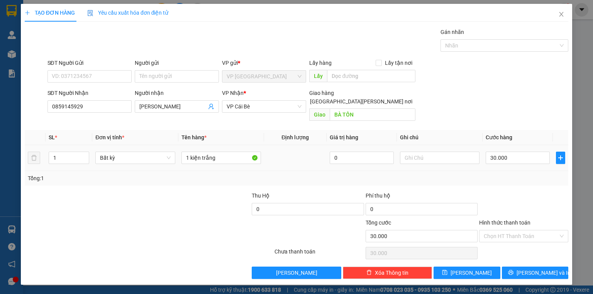
click at [514, 161] on td "30.000" at bounding box center [518, 158] width 70 height 26
click at [522, 231] on input "Hình thức thanh toán" at bounding box center [521, 237] width 75 height 12
click at [511, 246] on div "Tại văn phòng" at bounding box center [524, 242] width 80 height 8
type input "0"
click at [527, 204] on div at bounding box center [524, 205] width 91 height 27
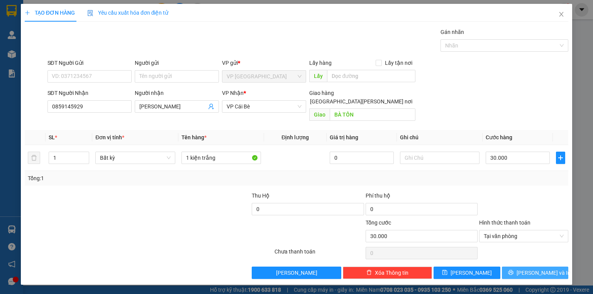
click at [521, 267] on button "[PERSON_NAME] và In" at bounding box center [535, 273] width 67 height 12
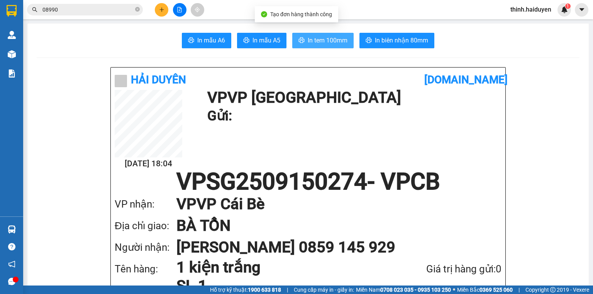
click at [301, 37] on button "In tem 100mm" at bounding box center [322, 40] width 61 height 15
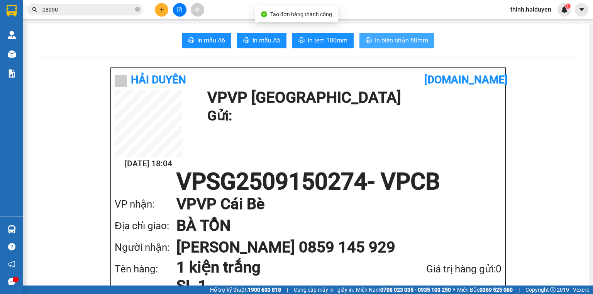
click at [386, 37] on span "In biên nhận 80mm" at bounding box center [401, 41] width 53 height 10
click at [85, 15] on div "Kết quả [PERSON_NAME] ( 2 ) Bộ lọc Gửi 3 ngày gần nhất Mã ĐH Trạng thái Món hàn…" at bounding box center [75, 10] width 151 height 14
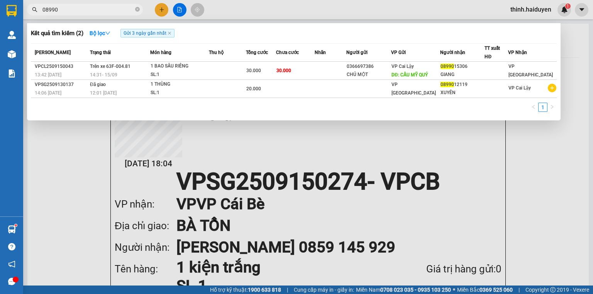
click at [85, 13] on input "08990" at bounding box center [87, 9] width 91 height 8
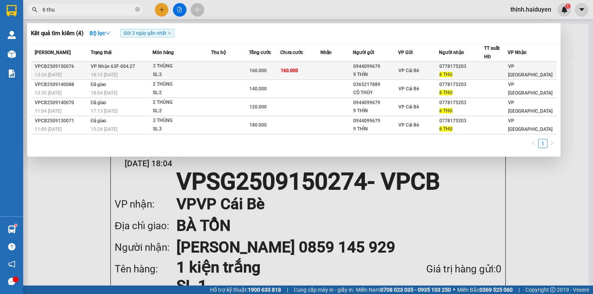
type input "6 thu"
click at [369, 65] on div "0944099679" at bounding box center [375, 67] width 44 height 8
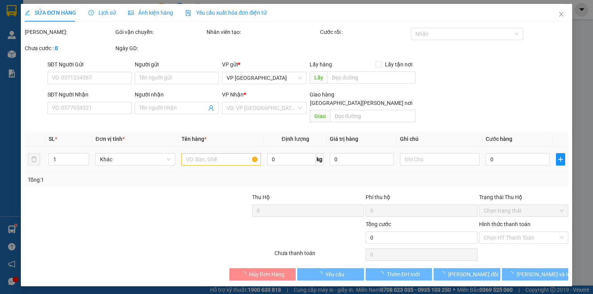
type input "0944099679"
type input "9 THÌN"
type input "0778175203"
type input "6 THU"
type input "160.000"
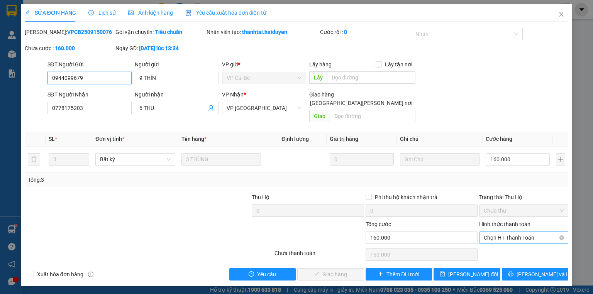
click at [500, 232] on span "Chọn HT Thanh Toán" at bounding box center [524, 238] width 80 height 12
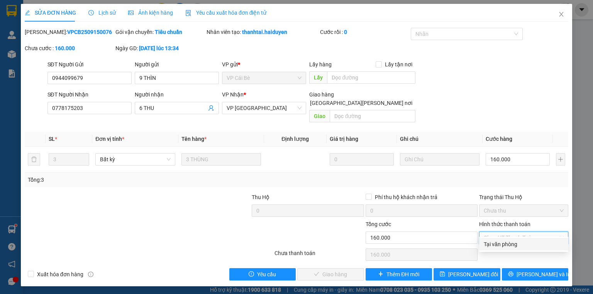
click at [498, 248] on div "Tại văn phòng" at bounding box center [524, 244] width 80 height 8
type input "0"
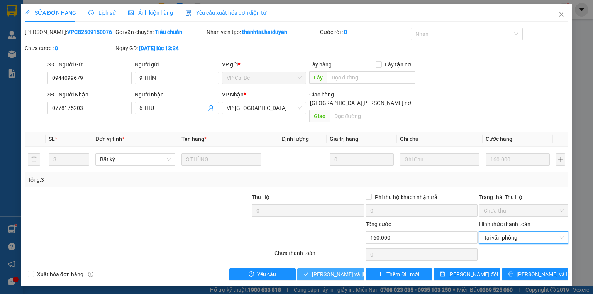
click at [345, 268] on button "[PERSON_NAME] và [PERSON_NAME] hàng" at bounding box center [330, 274] width 67 height 12
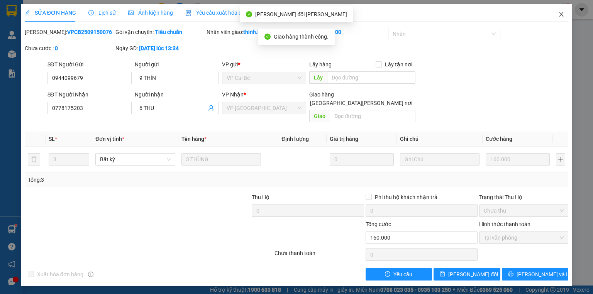
click at [562, 14] on icon "close" at bounding box center [562, 14] width 6 height 6
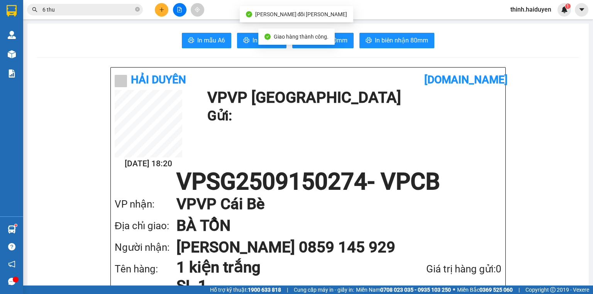
click at [530, 36] on div "In mẫu A6 In mẫu A5 In tem 100mm In biên nhận 80mm" at bounding box center [308, 40] width 543 height 15
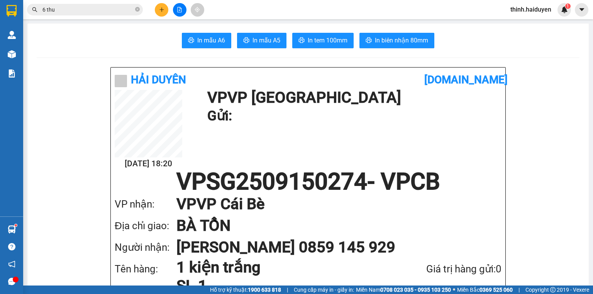
click at [530, 36] on div "In mẫu A6 In mẫu A5 In tem 100mm In biên nhận 80mm" at bounding box center [308, 40] width 543 height 15
click at [164, 11] on icon "plus" at bounding box center [161, 9] width 5 height 5
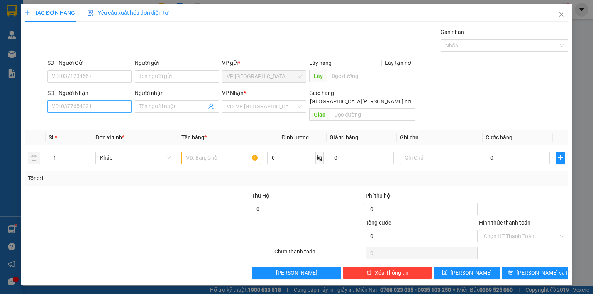
click at [125, 104] on input "SĐT Người Nhận" at bounding box center [90, 106] width 84 height 12
type input "0328117983"
click at [71, 123] on div "0328117983 - NHI" at bounding box center [89, 121] width 75 height 8
type input "NHI"
type input "20.000"
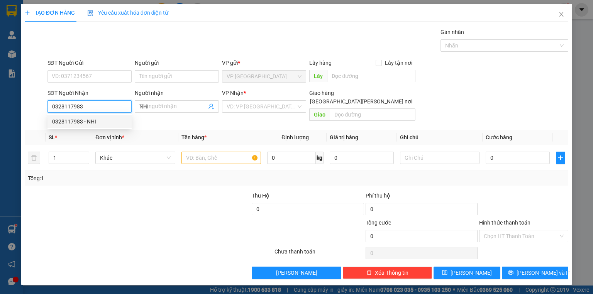
type input "20.000"
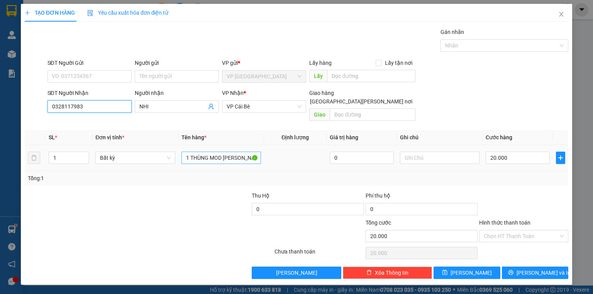
type input "0328117983"
click at [234, 152] on input "1 THÙNG MOD [PERSON_NAME]" at bounding box center [222, 158] width 80 height 12
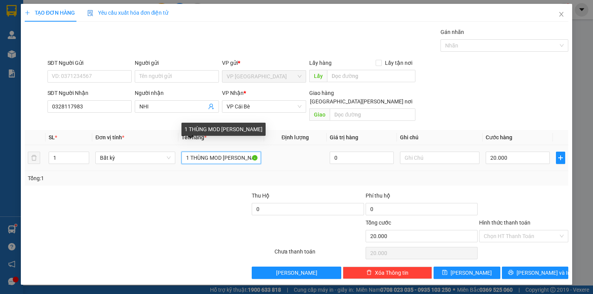
click at [234, 152] on input "1 THÙNG MOD [PERSON_NAME]" at bounding box center [222, 158] width 80 height 12
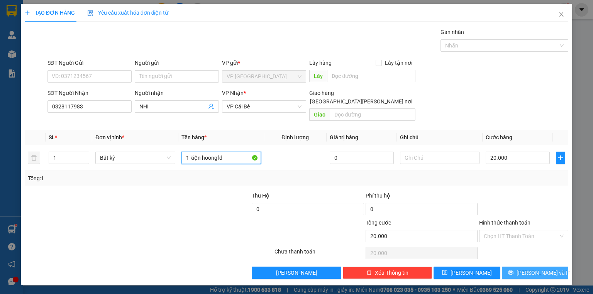
type input "1 kiện hoongfd"
click at [529, 268] on button "[PERSON_NAME] và In" at bounding box center [535, 273] width 67 height 12
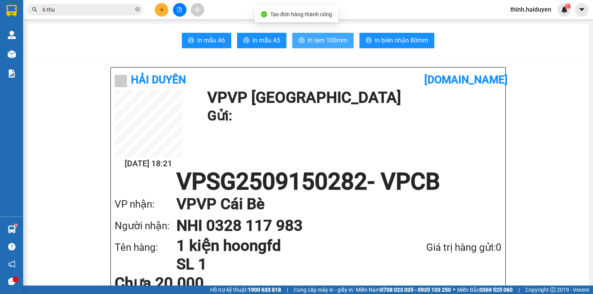
click at [320, 45] on span "In tem 100mm" at bounding box center [328, 41] width 40 height 10
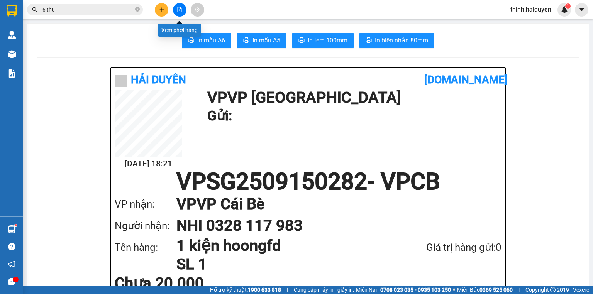
drag, startPoint x: 180, startPoint y: 5, endPoint x: 182, endPoint y: 1, distance: 4.0
click at [180, 5] on button at bounding box center [180, 10] width 14 height 14
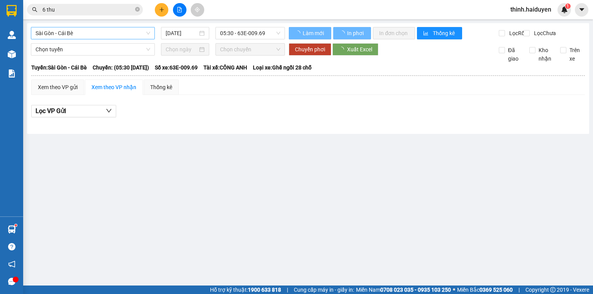
click at [101, 37] on span "Sài Gòn - Cái Bè" at bounding box center [93, 33] width 115 height 12
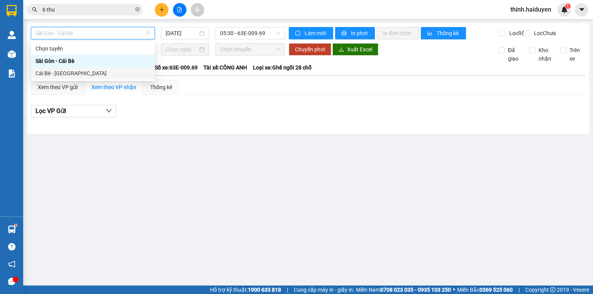
click at [75, 78] on div "Cái Bè - [GEOGRAPHIC_DATA]" at bounding box center [93, 73] width 124 height 12
type input "[DATE]"
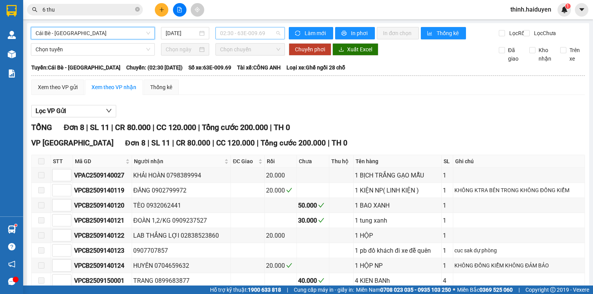
click at [247, 37] on span "02:30 - 63E-009.69" at bounding box center [250, 33] width 61 height 12
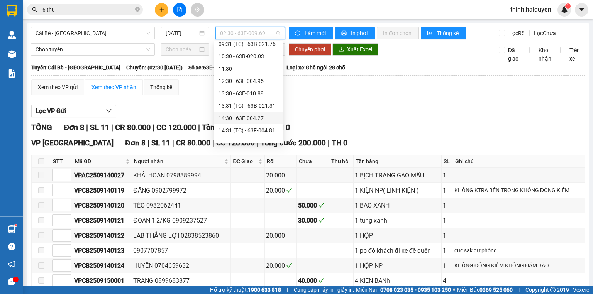
scroll to position [210, 0]
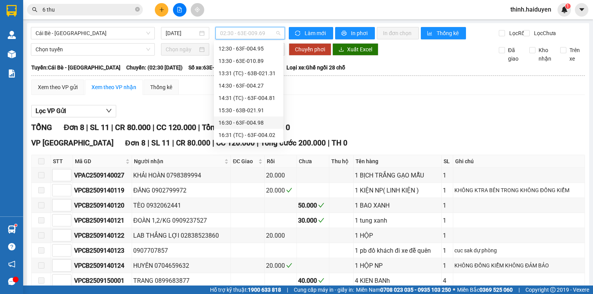
click at [245, 122] on div "16:30 - 63F-004.98" at bounding box center [249, 123] width 60 height 8
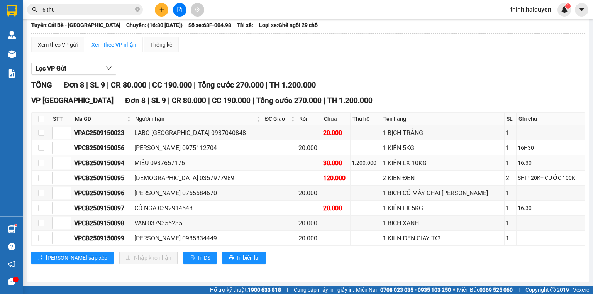
scroll to position [46, 0]
click at [41, 151] on input "checkbox" at bounding box center [41, 148] width 6 height 6
checkbox input "true"
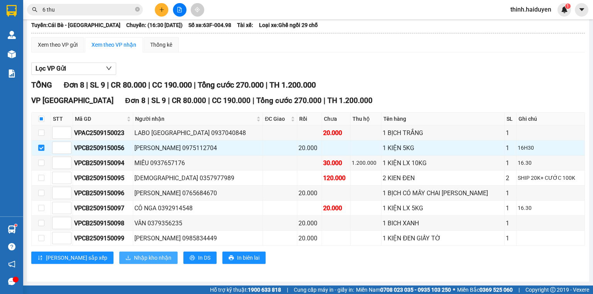
click at [134, 258] on span "Nhập kho nhận" at bounding box center [152, 258] width 37 height 8
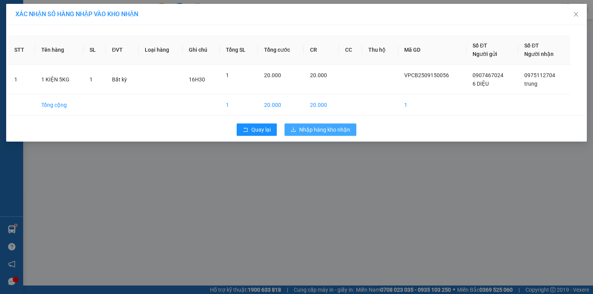
click at [331, 130] on span "Nhập hàng kho nhận" at bounding box center [324, 130] width 51 height 8
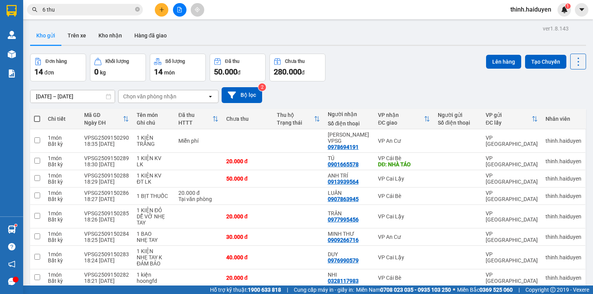
click at [179, 9] on icon "file-add" at bounding box center [179, 9] width 5 height 5
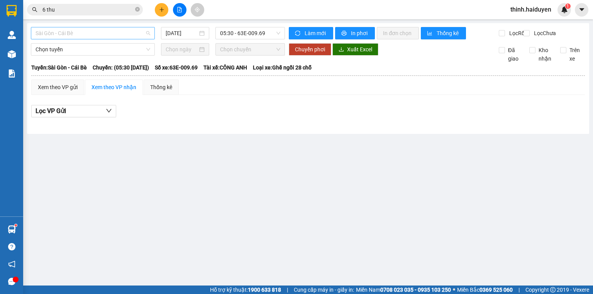
click at [130, 29] on span "Sài Gòn - Cái Bè" at bounding box center [93, 33] width 115 height 12
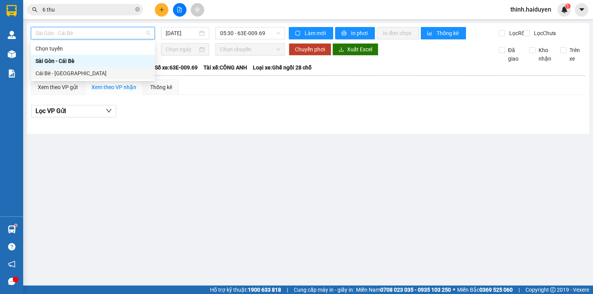
drag, startPoint x: 59, startPoint y: 70, endPoint x: 207, endPoint y: 50, distance: 150.0
click at [60, 70] on div "Cái Bè - [GEOGRAPHIC_DATA]" at bounding box center [93, 73] width 115 height 8
type input "[DATE]"
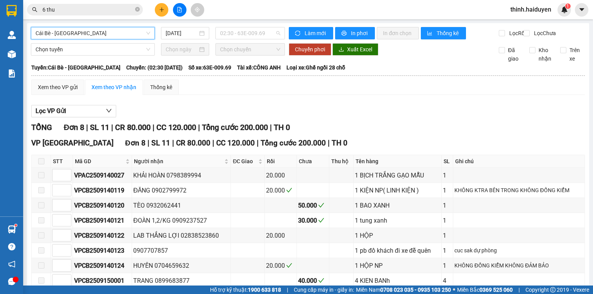
drag, startPoint x: 244, startPoint y: 32, endPoint x: 240, endPoint y: 51, distance: 18.6
click at [244, 32] on span "02:30 - 63E-009.69" at bounding box center [250, 33] width 61 height 12
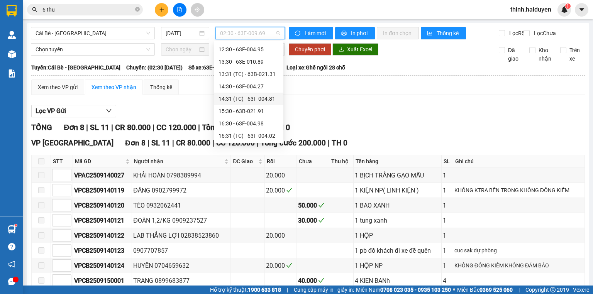
scroll to position [210, 0]
click at [243, 123] on div "16:30 - 63F-004.98" at bounding box center [249, 123] width 60 height 8
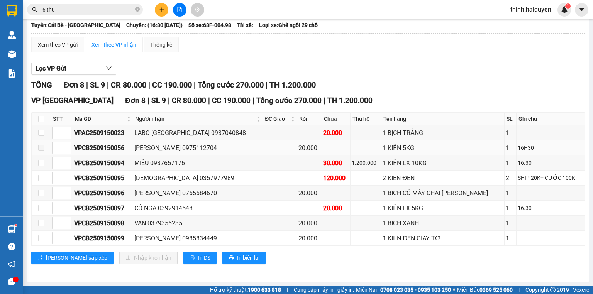
scroll to position [46, 0]
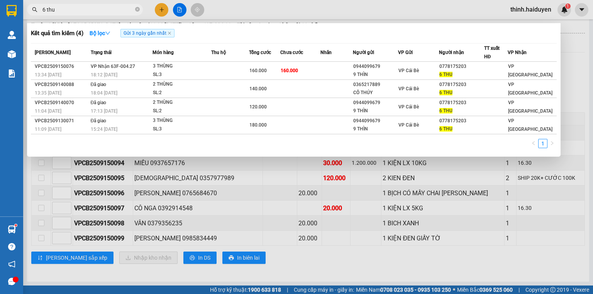
click at [122, 5] on span "6 thu" at bounding box center [85, 10] width 116 height 12
drag, startPoint x: 122, startPoint y: 5, endPoint x: 115, endPoint y: 9, distance: 8.1
click at [121, 5] on span "6 thu" at bounding box center [85, 10] width 116 height 12
click at [114, 10] on input "6 thu" at bounding box center [87, 9] width 91 height 8
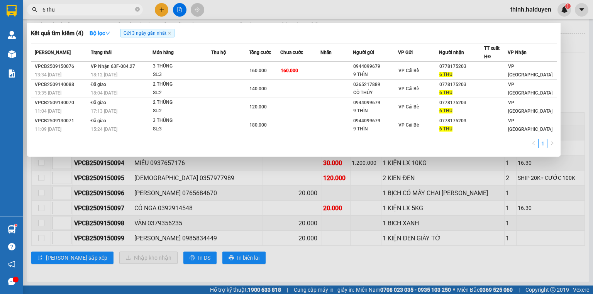
click at [114, 10] on input "6 thu" at bounding box center [87, 9] width 91 height 8
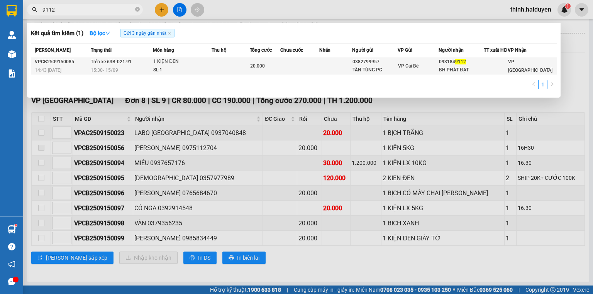
type input "9112"
click at [317, 71] on td at bounding box center [299, 66] width 39 height 18
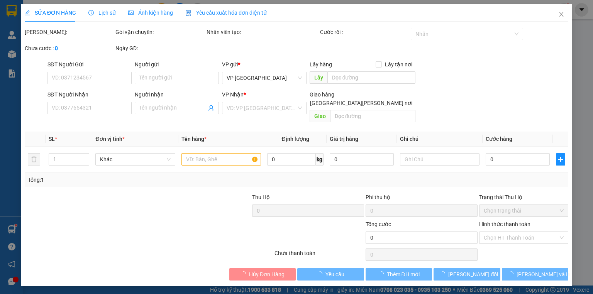
type input "0382799957"
type input "TÂN TÙNG PC"
type input "0931849112"
type input "BH PHÁT ĐẠT"
type input "20.000"
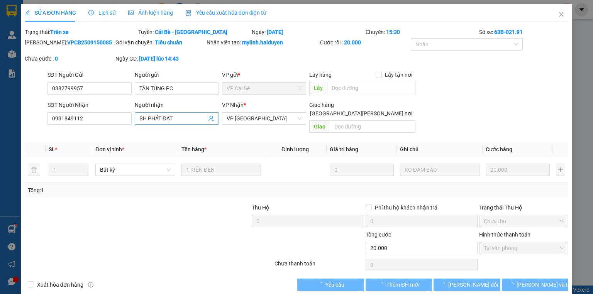
click at [187, 119] on input "BH PHÁT ĐẠT" at bounding box center [172, 118] width 67 height 8
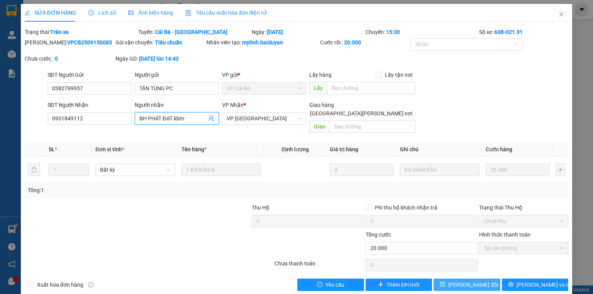
type input "BH PHÁT ĐẠT kbm"
click at [465, 281] on span "[PERSON_NAME] đổi" at bounding box center [474, 285] width 50 height 8
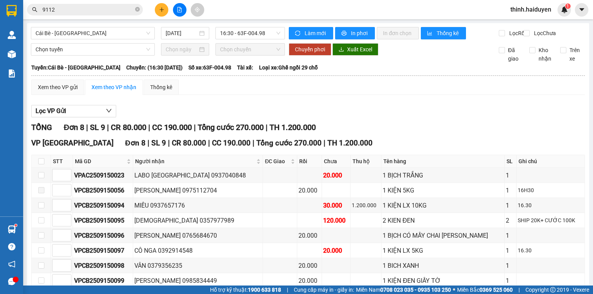
click at [74, 10] on input "9112" at bounding box center [87, 9] width 91 height 8
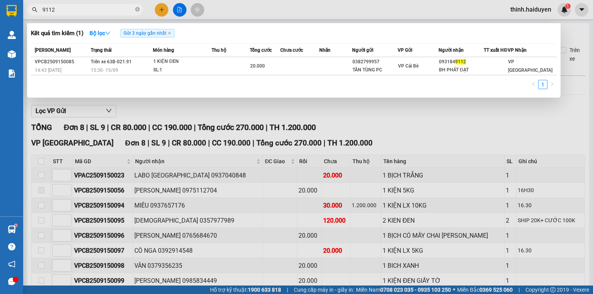
click at [74, 10] on input "9112" at bounding box center [87, 9] width 91 height 8
type input "2489"
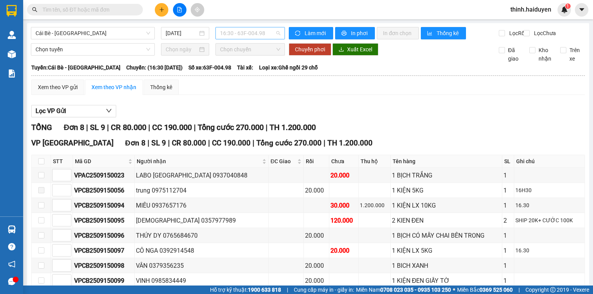
click at [264, 37] on span "16:30 - 63F-004.98" at bounding box center [250, 33] width 61 height 12
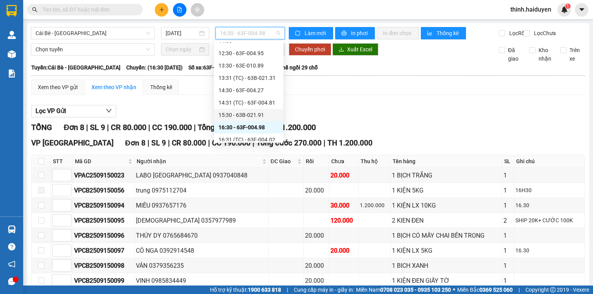
scroll to position [210, 0]
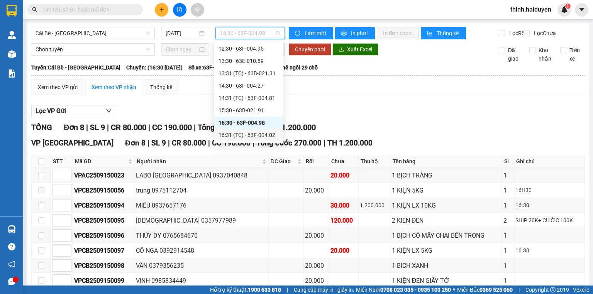
drag, startPoint x: 232, startPoint y: 136, endPoint x: 238, endPoint y: 129, distance: 9.0
click at [232, 136] on div "16:31 (TC) - 63F-004.02" at bounding box center [249, 135] width 60 height 8
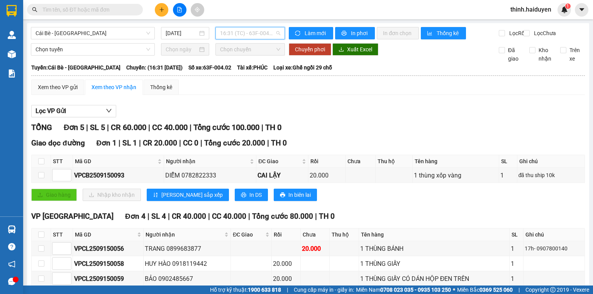
drag, startPoint x: 232, startPoint y: 37, endPoint x: 241, endPoint y: 110, distance: 73.2
click at [232, 37] on span "16:31 (TC) - 63F-004.02" at bounding box center [250, 33] width 61 height 12
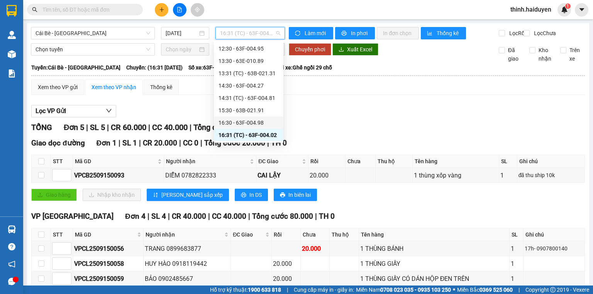
click at [243, 121] on div "16:30 - 63F-004.98" at bounding box center [249, 123] width 60 height 8
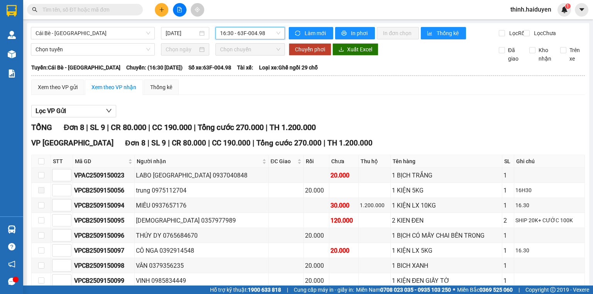
click at [235, 34] on span "16:30 - 63F-004.98" at bounding box center [250, 33] width 61 height 12
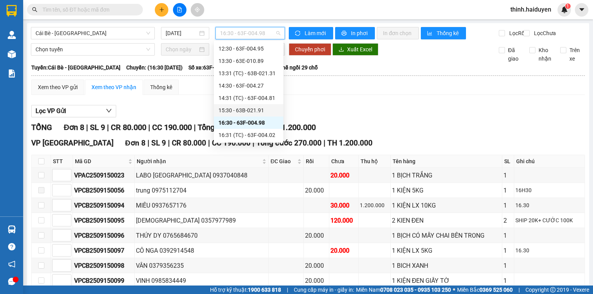
click at [227, 107] on div "15:30 - 63B-021.91" at bounding box center [249, 110] width 60 height 8
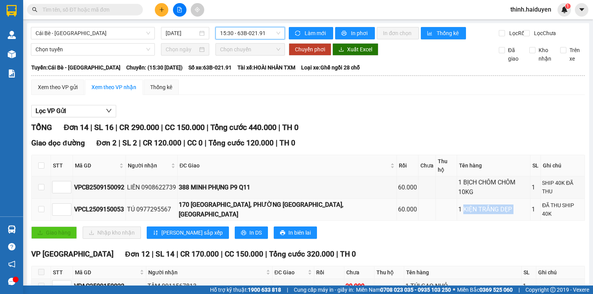
drag, startPoint x: 441, startPoint y: 194, endPoint x: 538, endPoint y: 199, distance: 97.1
click at [532, 199] on tr "VPCL2509150053 TÚ 0977295567 170 TÂN SƠN NHÌ, PHƯỜNG TÂN SƠN NHÌ, Q TÂN PHÚ 60.…" at bounding box center [309, 210] width 554 height 22
click at [488, 224] on div "Giao dọc đường Đơn 2 | SL 2 | CR 120.000 | CC 0 | Tổng cước 120.000 | TH 0 STT …" at bounding box center [308, 191] width 554 height 107
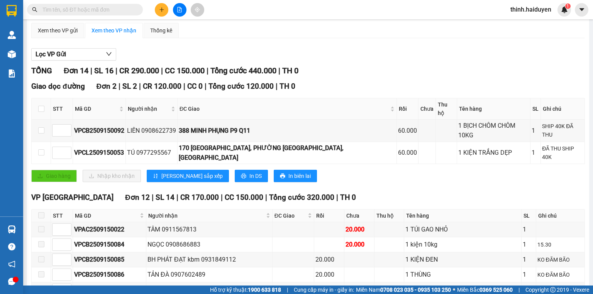
scroll to position [194, 0]
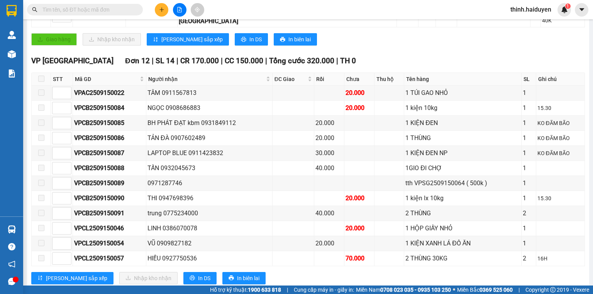
click at [81, 4] on span at bounding box center [85, 10] width 116 height 12
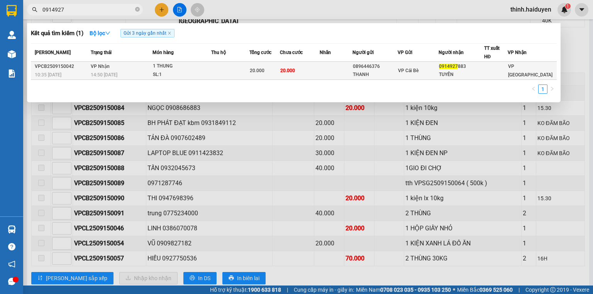
type input "0914927"
click at [202, 68] on div "1 THUNG" at bounding box center [182, 66] width 58 height 8
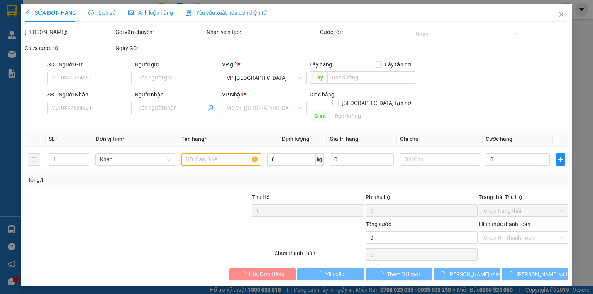
type input "0896446376"
type input "THANH"
type input "0914927883"
type input "TUYỀN"
type input "20.000"
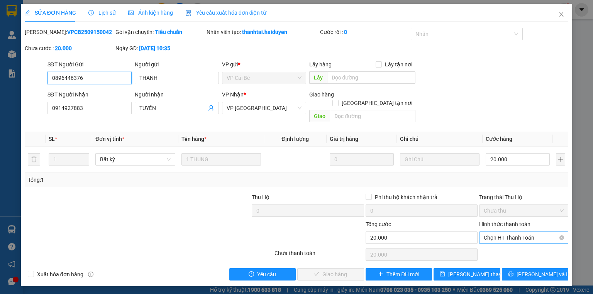
click at [503, 232] on span "Chọn HT Thanh Toán" at bounding box center [524, 238] width 80 height 12
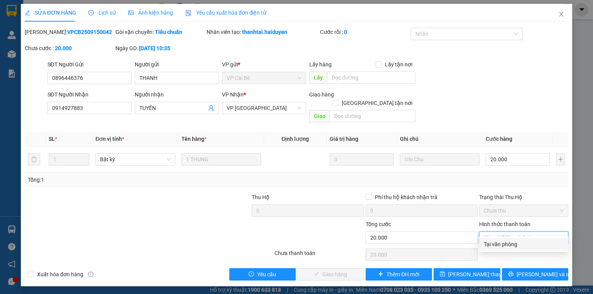
drag, startPoint x: 495, startPoint y: 244, endPoint x: 485, endPoint y: 241, distance: 10.5
click at [498, 243] on div "Tại văn phòng" at bounding box center [524, 244] width 80 height 8
type input "0"
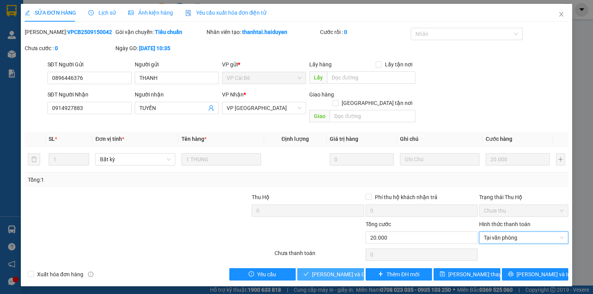
click at [334, 270] on span "[PERSON_NAME] và [PERSON_NAME] hàng" at bounding box center [349, 274] width 74 height 8
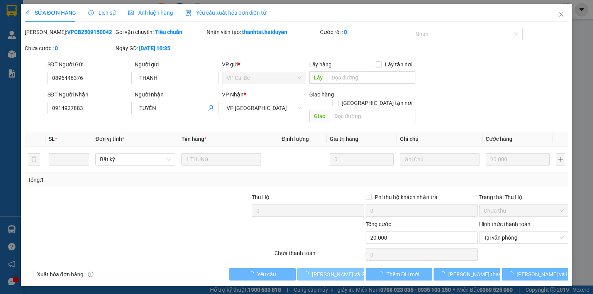
drag, startPoint x: 334, startPoint y: 266, endPoint x: 346, endPoint y: 244, distance: 25.3
click at [336, 270] on span "[PERSON_NAME] và [PERSON_NAME] hàng" at bounding box center [349, 274] width 74 height 8
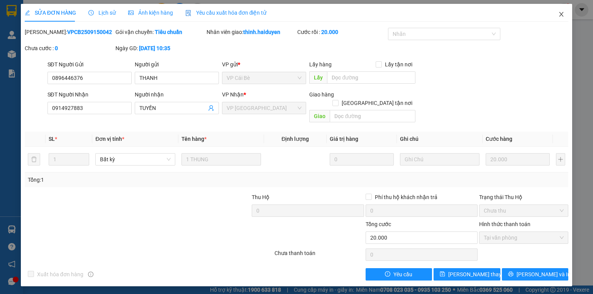
drag, startPoint x: 564, startPoint y: 14, endPoint x: 400, endPoint y: 15, distance: 163.8
click at [564, 14] on icon "close" at bounding box center [562, 14] width 6 height 6
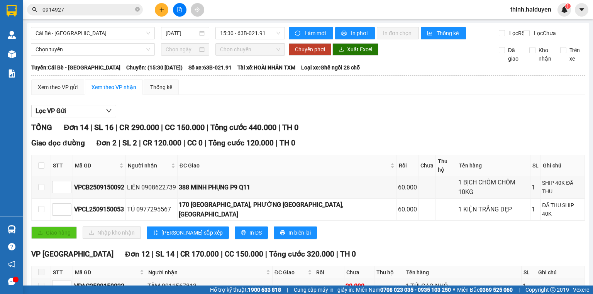
click at [56, 10] on input "0914927" at bounding box center [87, 9] width 91 height 8
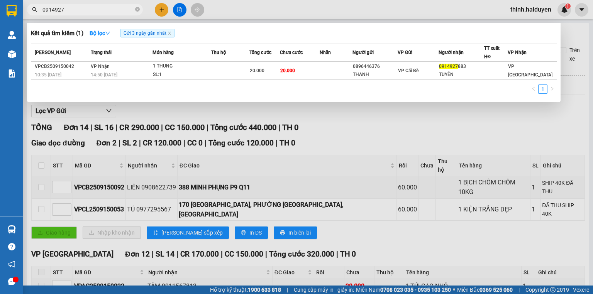
click at [56, 10] on input "0914927" at bounding box center [87, 9] width 91 height 8
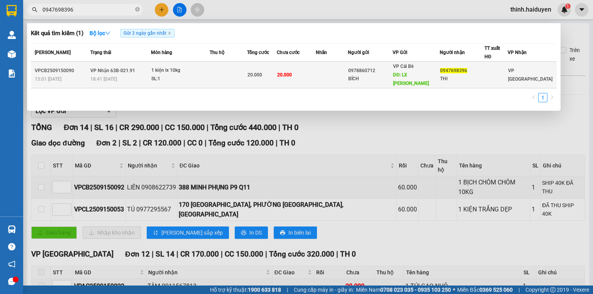
type input "0947698396"
click at [316, 68] on td "20.000" at bounding box center [296, 75] width 39 height 27
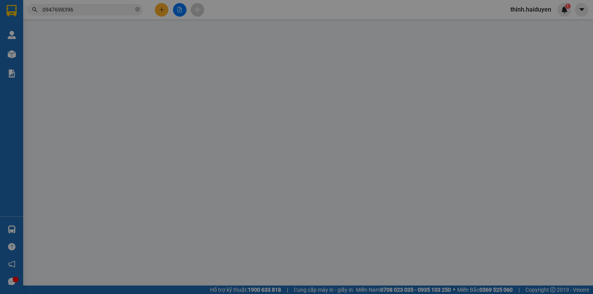
type input "0978860712"
type input "BÍCH"
type input "LX NGỌC BÍCH"
type input "0947698396"
type input "THI"
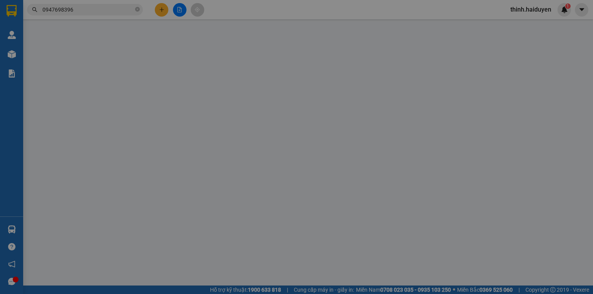
type input "20.000"
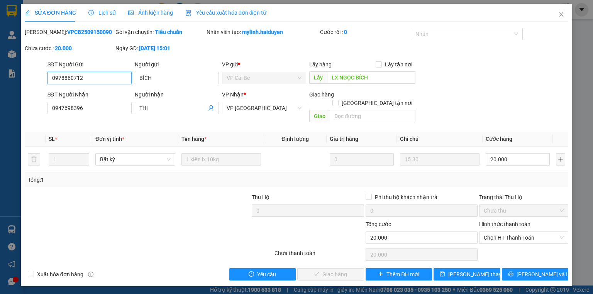
drag, startPoint x: 501, startPoint y: 230, endPoint x: 498, endPoint y: 236, distance: 6.8
click at [502, 232] on span "Chọn HT Thanh Toán" at bounding box center [524, 238] width 80 height 12
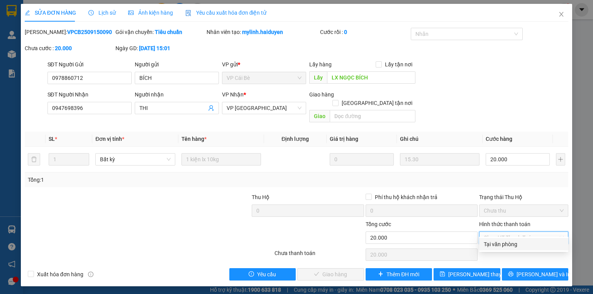
drag, startPoint x: 496, startPoint y: 243, endPoint x: 334, endPoint y: 253, distance: 162.6
click at [494, 244] on div "Tại văn phòng" at bounding box center [524, 244] width 80 height 8
type input "0"
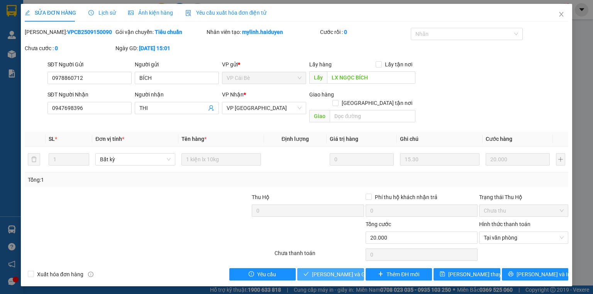
click at [319, 270] on span "[PERSON_NAME] và [PERSON_NAME] hàng" at bounding box center [349, 274] width 74 height 8
click at [321, 270] on span "[PERSON_NAME] và [PERSON_NAME] hàng" at bounding box center [349, 274] width 74 height 8
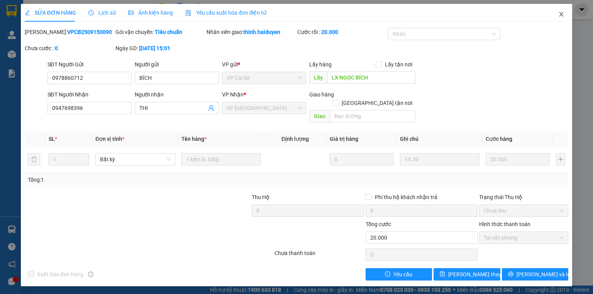
drag, startPoint x: 564, startPoint y: 15, endPoint x: 483, endPoint y: 2, distance: 81.5
click at [564, 15] on icon "close" at bounding box center [562, 14] width 6 height 6
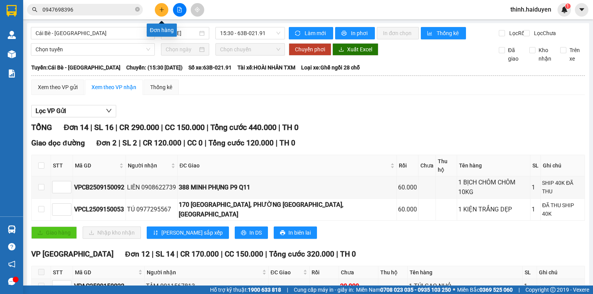
click at [162, 7] on button at bounding box center [162, 10] width 14 height 14
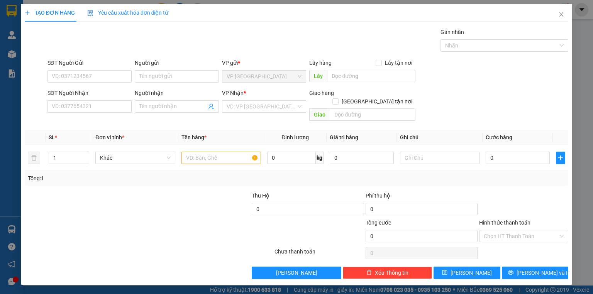
drag, startPoint x: 88, startPoint y: 96, endPoint x: 87, endPoint y: 100, distance: 4.0
click at [88, 96] on div "SĐT Người Nhận" at bounding box center [90, 93] width 84 height 8
click at [88, 100] on input "SĐT Người Nhận" at bounding box center [90, 106] width 84 height 12
click at [87, 100] on div "SĐT Người Nhận" at bounding box center [90, 95] width 84 height 12
drag, startPoint x: 81, startPoint y: 105, endPoint x: 92, endPoint y: 104, distance: 10.9
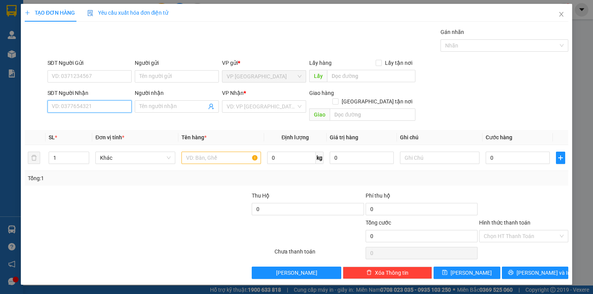
click at [82, 105] on input "SĐT Người Nhận" at bounding box center [90, 106] width 84 height 12
click at [87, 119] on div "0374794316 - PHÁO THỦ" at bounding box center [89, 121] width 75 height 8
type input "0374794316"
type input "PHÁO THỦ"
type input "20.000"
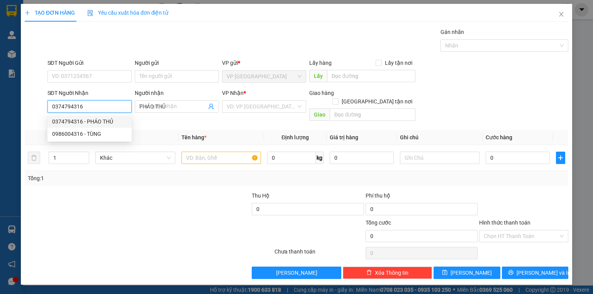
type input "20.000"
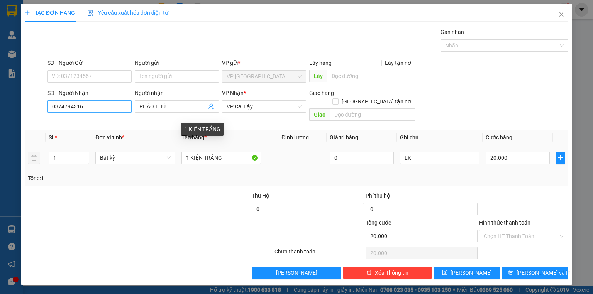
type input "0374794316"
drag, startPoint x: 199, startPoint y: 156, endPoint x: 244, endPoint y: 184, distance: 53.3
click at [247, 182] on div "Transit Pickup Surcharge Ids Transit Deliver Surcharge Ids Transit Deliver Surc…" at bounding box center [297, 153] width 544 height 251
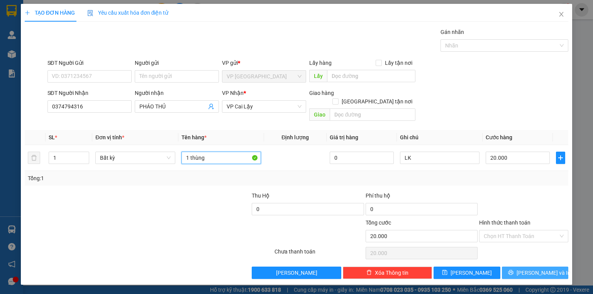
type input "1 thùng"
click at [555, 267] on button "[PERSON_NAME] và In" at bounding box center [535, 273] width 67 height 12
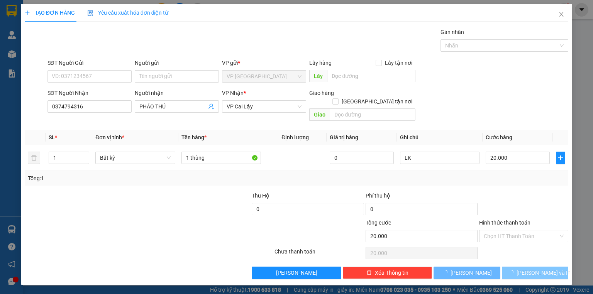
click at [555, 267] on button "[PERSON_NAME] và In" at bounding box center [535, 273] width 67 height 12
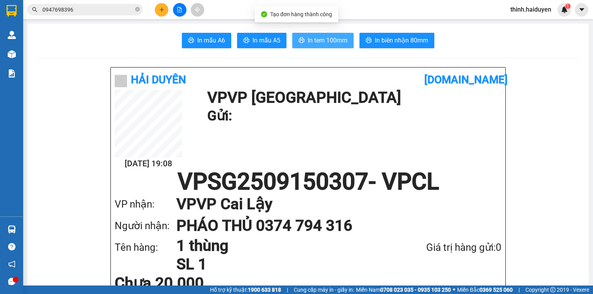
click at [325, 40] on span "In tem 100mm" at bounding box center [328, 41] width 40 height 10
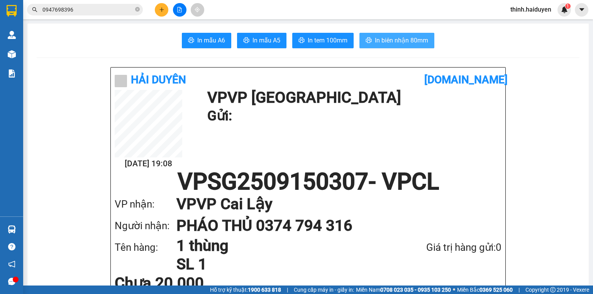
click at [400, 37] on span "In biên nhận 80mm" at bounding box center [401, 41] width 53 height 10
click at [173, 9] on button at bounding box center [180, 10] width 14 height 14
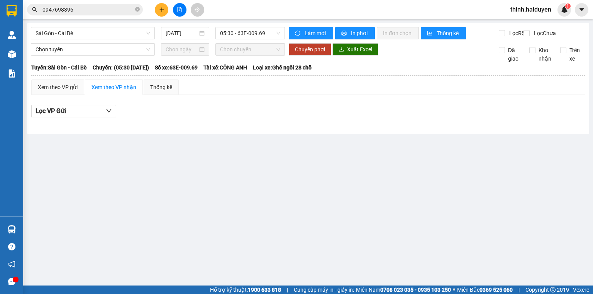
click at [162, 9] on icon "plus" at bounding box center [161, 9] width 5 height 5
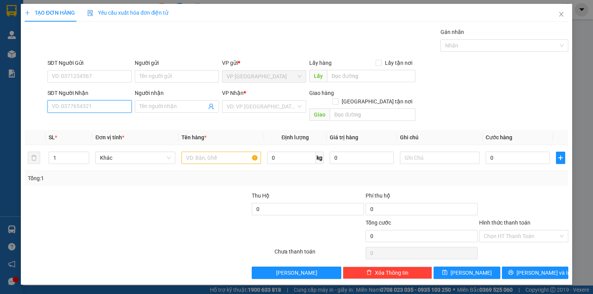
click at [95, 102] on input "SĐT Người Nhận" at bounding box center [90, 106] width 84 height 12
click at [97, 122] on div "0939037237 - HUY" at bounding box center [89, 121] width 75 height 8
type input "0939037237"
type input "HUY"
type input "20.000"
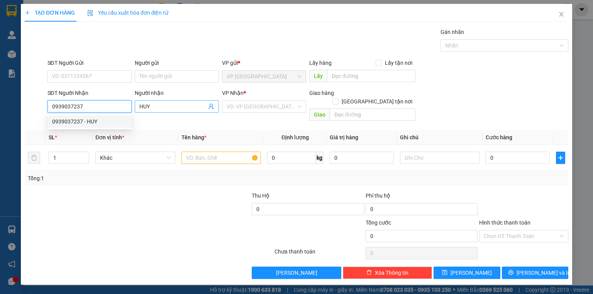
type input "20.000"
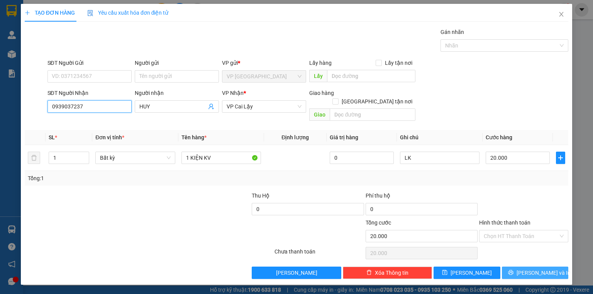
type input "0939037237"
drag, startPoint x: 513, startPoint y: 262, endPoint x: 504, endPoint y: 258, distance: 9.7
click at [513, 267] on button "[PERSON_NAME] và In" at bounding box center [535, 273] width 67 height 12
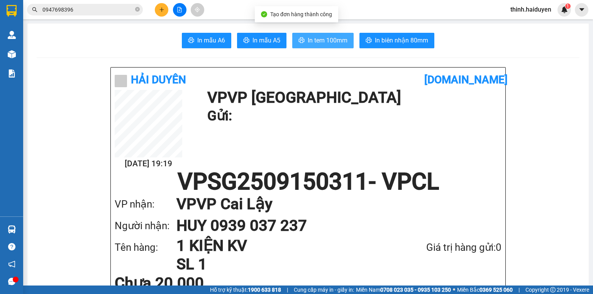
click at [346, 39] on button "In tem 100mm" at bounding box center [322, 40] width 61 height 15
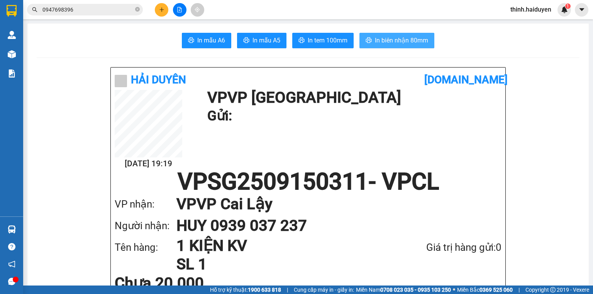
click at [389, 37] on span "In biên nhận 80mm" at bounding box center [401, 41] width 53 height 10
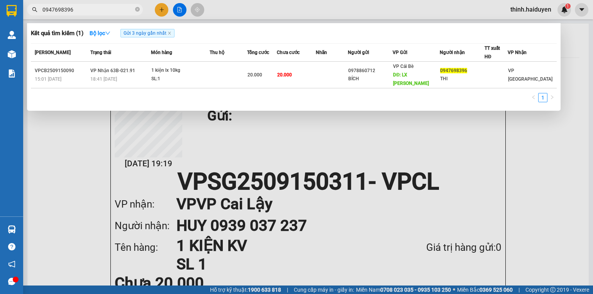
click at [81, 12] on input "0947698396" at bounding box center [87, 9] width 91 height 8
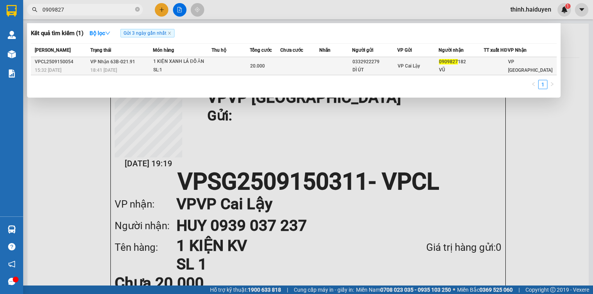
type input "0909827"
click at [229, 62] on td at bounding box center [231, 66] width 38 height 18
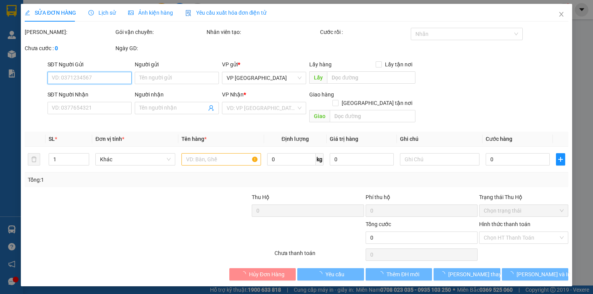
type input "0332922279"
type input "DÌ ÚT"
type input "0909827182"
type input "VŨ"
type input "20.000"
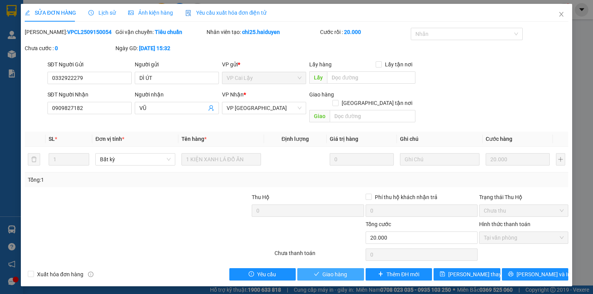
click at [327, 270] on span "Giao hàng" at bounding box center [335, 274] width 25 height 8
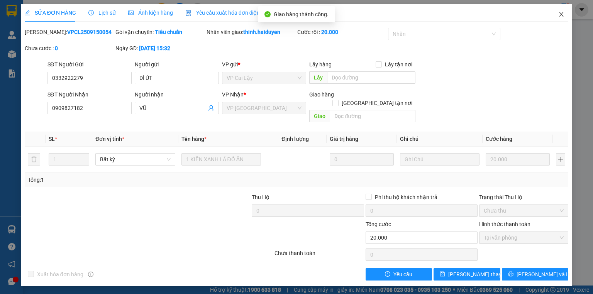
click at [559, 12] on icon "close" at bounding box center [562, 14] width 6 height 6
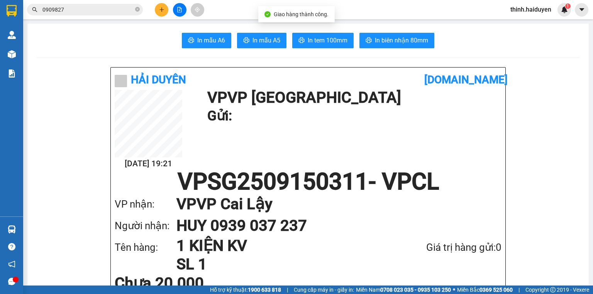
click at [164, 15] on button at bounding box center [162, 10] width 14 height 14
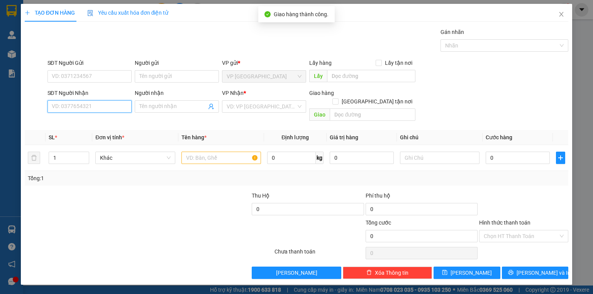
click at [86, 109] on input "SĐT Người Nhận" at bounding box center [90, 106] width 84 height 12
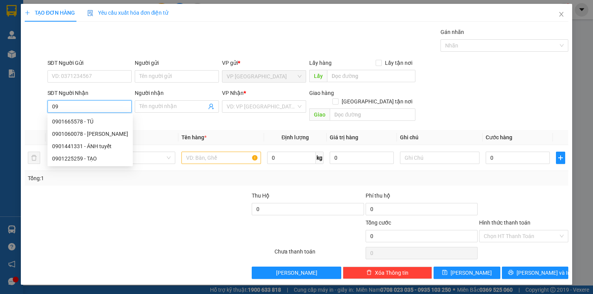
type input "0"
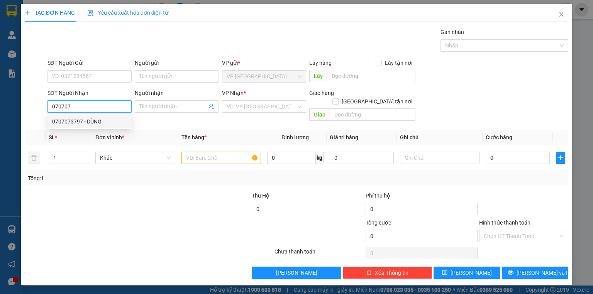
click at [100, 125] on div "0707073797 - DŨNG" at bounding box center [89, 121] width 75 height 8
type input "0707073797"
type input "DŨNG"
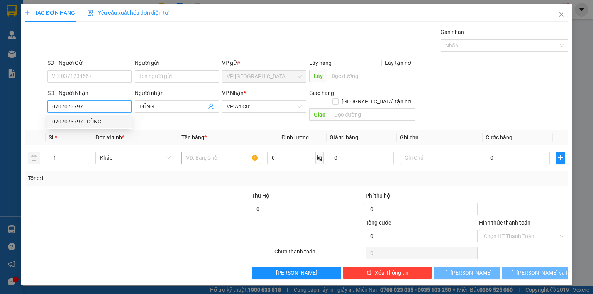
type input "20.000"
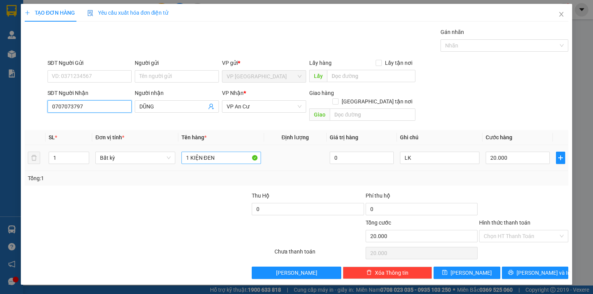
type input "0707073797"
click at [222, 152] on input "1 KIỆN ĐEN" at bounding box center [222, 158] width 80 height 12
type input "1 thùng"
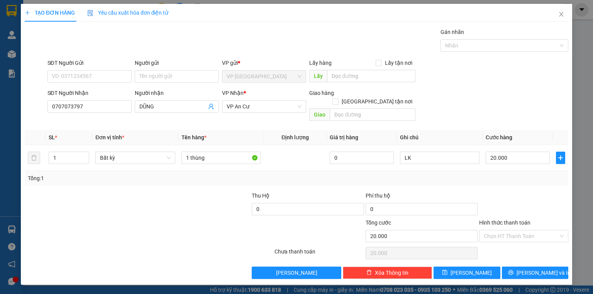
click at [511, 192] on div at bounding box center [524, 205] width 91 height 27
click at [426, 152] on input "LK" at bounding box center [440, 158] width 80 height 12
click at [524, 273] on div "TẠO ĐƠN HÀNG Yêu cầu xuất hóa đơn điện tử Transit Pickup Surcharge Ids Transit …" at bounding box center [297, 144] width 552 height 281
click at [511, 268] on button "[PERSON_NAME] và In" at bounding box center [535, 273] width 67 height 12
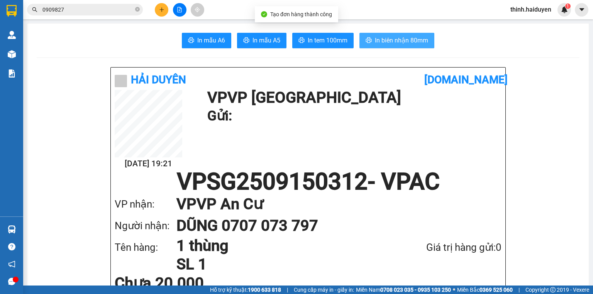
click at [394, 43] on span "In biên nhận 80mm" at bounding box center [401, 41] width 53 height 10
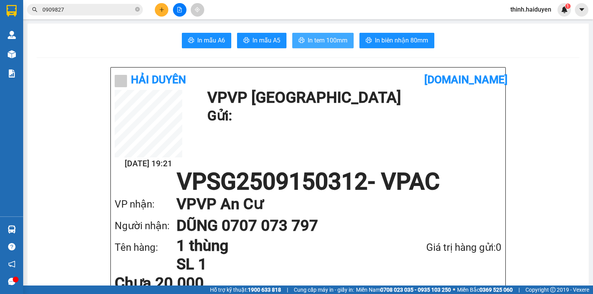
click at [335, 35] on button "In tem 100mm" at bounding box center [322, 40] width 61 height 15
click at [84, 7] on input "0909827" at bounding box center [87, 9] width 91 height 8
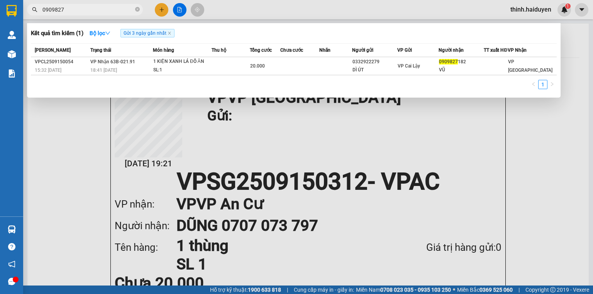
click at [84, 7] on input "0909827" at bounding box center [87, 9] width 91 height 8
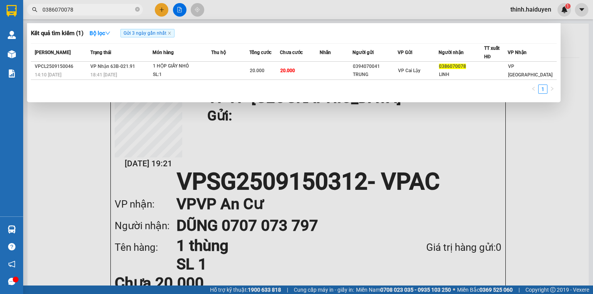
type input "0386070078"
click at [86, 151] on div at bounding box center [296, 147] width 593 height 294
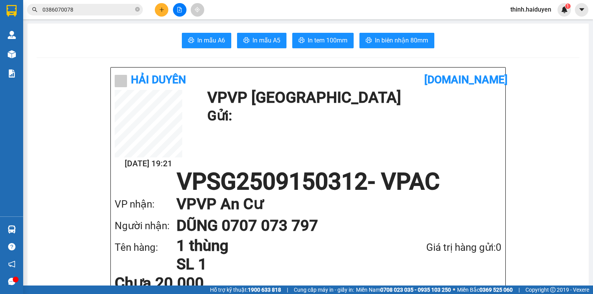
click at [177, 11] on icon "file-add" at bounding box center [179, 9] width 5 height 5
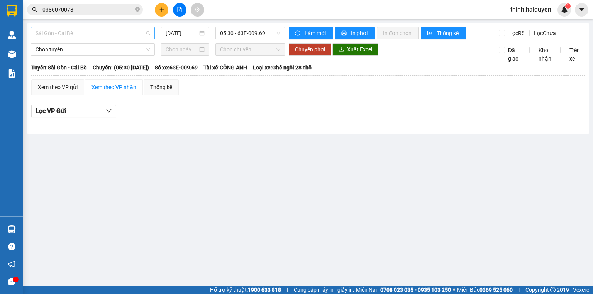
click at [75, 33] on span "Sài Gòn - Cái Bè" at bounding box center [93, 33] width 115 height 12
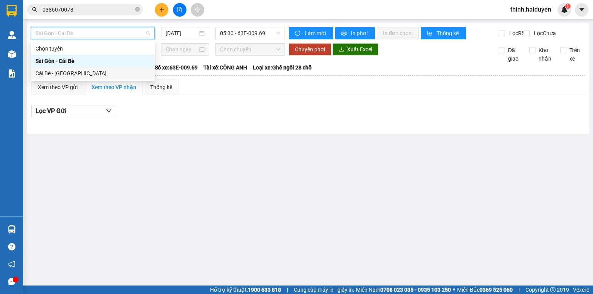
click at [62, 72] on div "Cái Bè - [GEOGRAPHIC_DATA]" at bounding box center [93, 73] width 115 height 8
type input "[DATE]"
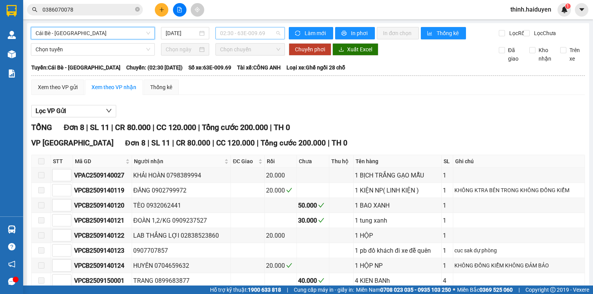
click at [245, 34] on span "02:30 - 63E-009.69" at bounding box center [250, 33] width 61 height 12
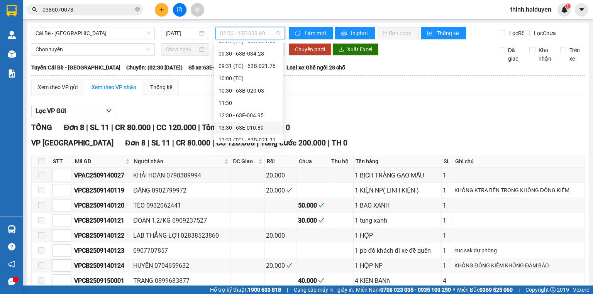
scroll to position [223, 0]
click at [241, 124] on div "16:30 - 63F-004.98" at bounding box center [249, 123] width 60 height 8
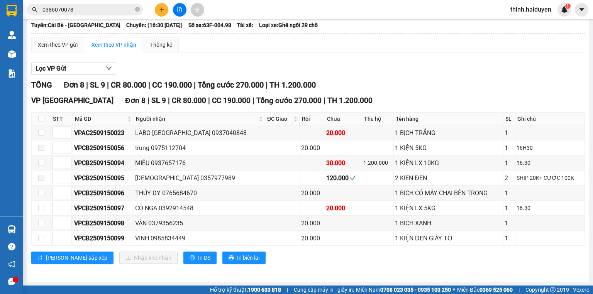
scroll to position [46, 0]
click at [41, 136] on input "checkbox" at bounding box center [41, 133] width 6 height 6
checkbox input "true"
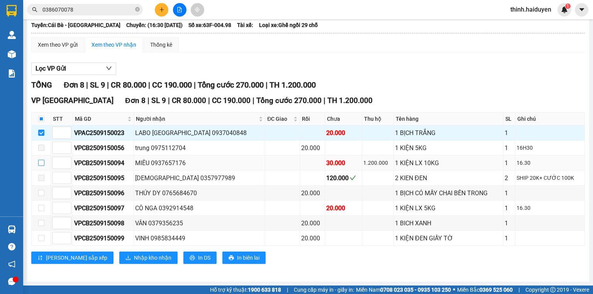
click at [42, 165] on input "checkbox" at bounding box center [41, 163] width 6 height 6
checkbox input "true"
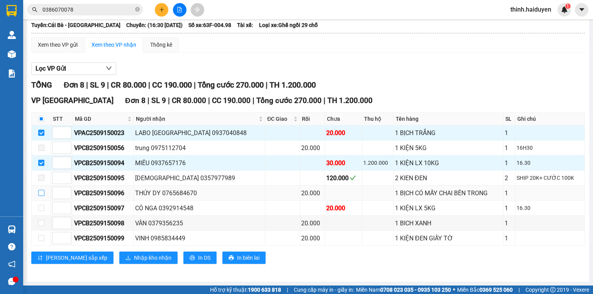
click at [39, 192] on input "checkbox" at bounding box center [41, 193] width 6 height 6
checkbox input "true"
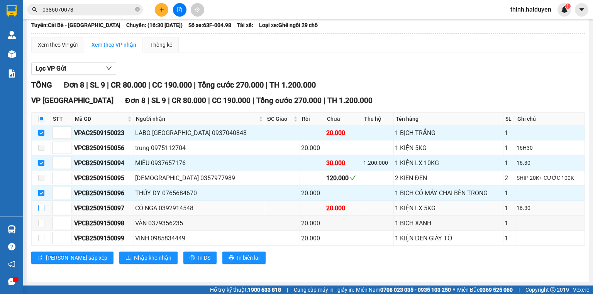
click at [42, 212] on label at bounding box center [41, 208] width 6 height 8
click at [42, 211] on input "checkbox" at bounding box center [41, 208] width 6 height 6
checkbox input "true"
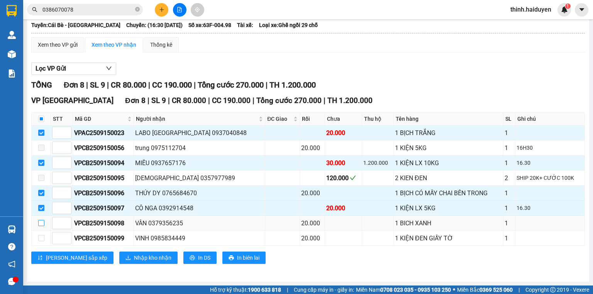
click at [43, 226] on input "checkbox" at bounding box center [41, 223] width 6 height 6
checkbox input "true"
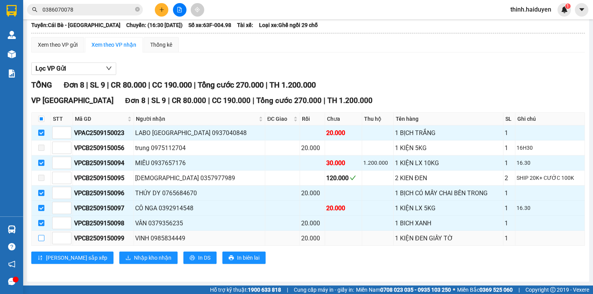
click at [41, 240] on input "checkbox" at bounding box center [41, 238] width 6 height 6
checkbox input "true"
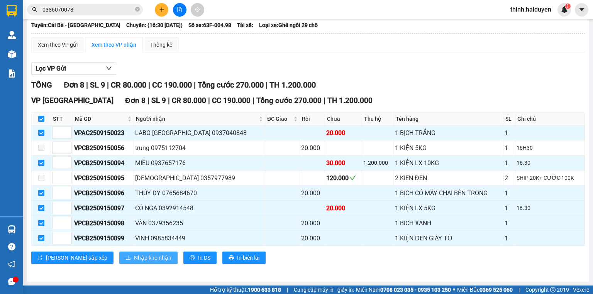
click at [134, 262] on span "Nhập kho nhận" at bounding box center [152, 258] width 37 height 8
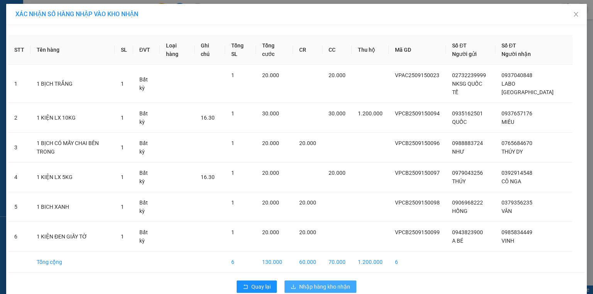
drag, startPoint x: 326, startPoint y: 274, endPoint x: 331, endPoint y: 273, distance: 4.4
click at [327, 283] on span "Nhập hàng kho nhận" at bounding box center [324, 287] width 51 height 8
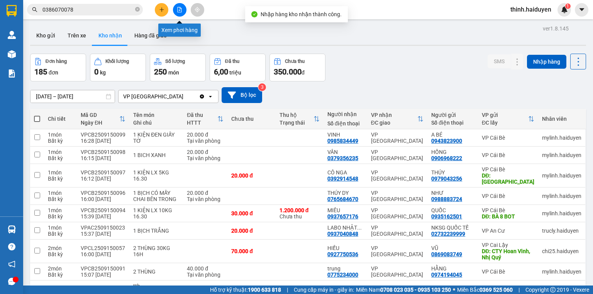
click at [175, 10] on button at bounding box center [180, 10] width 14 height 14
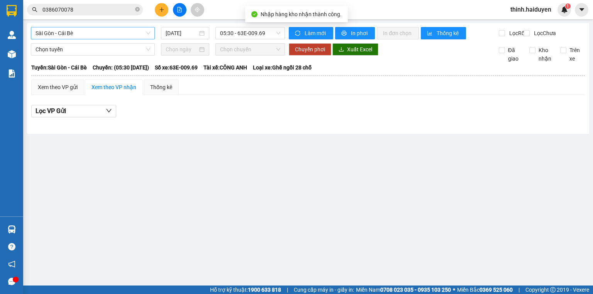
drag, startPoint x: 100, startPoint y: 31, endPoint x: 98, endPoint y: 37, distance: 6.7
click at [100, 31] on span "Sài Gòn - Cái Bè" at bounding box center [93, 33] width 115 height 12
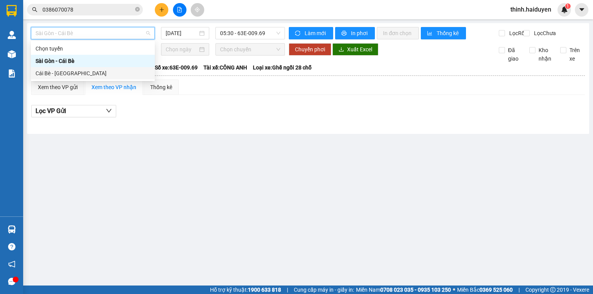
click at [76, 75] on div "Cái Bè - [GEOGRAPHIC_DATA]" at bounding box center [93, 73] width 115 height 8
type input "[DATE]"
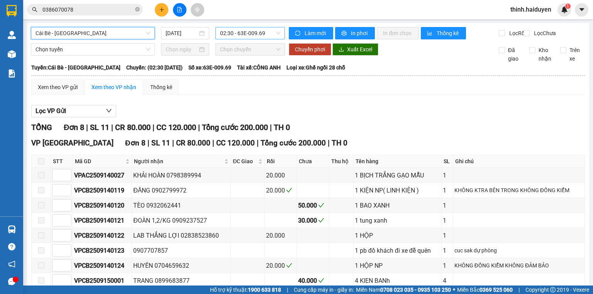
click at [255, 31] on span "02:30 - 63E-009.69" at bounding box center [250, 33] width 61 height 12
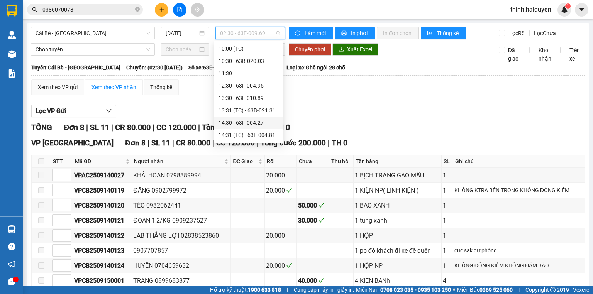
scroll to position [223, 0]
click at [248, 134] on div "16:31 (TC) - 63F-004.02" at bounding box center [249, 135] width 60 height 8
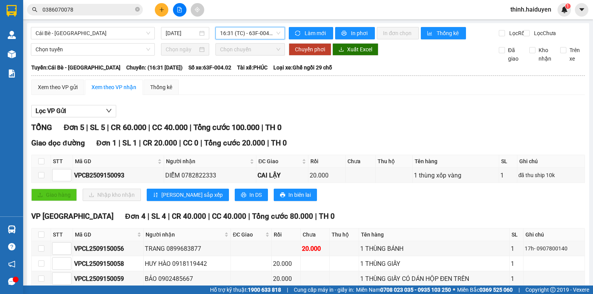
drag, startPoint x: 261, startPoint y: 45, endPoint x: 260, endPoint y: 39, distance: 6.4
click at [260, 39] on div "Cái Bè - Sài Gòn 15/09/2025 16:31 16:31 (TC) - 63F-004.02" at bounding box center [158, 33] width 254 height 12
click at [260, 39] on span "16:31 (TC) - 63F-004.02" at bounding box center [250, 33] width 61 height 12
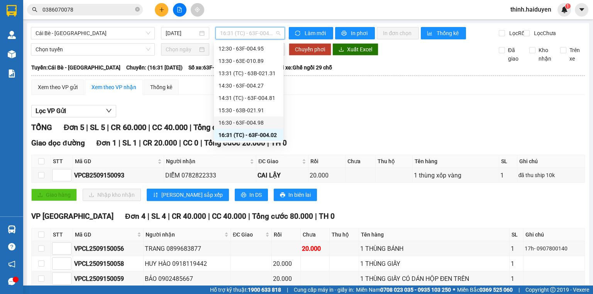
click at [246, 125] on div "16:30 - 63F-004.98" at bounding box center [249, 123] width 60 height 8
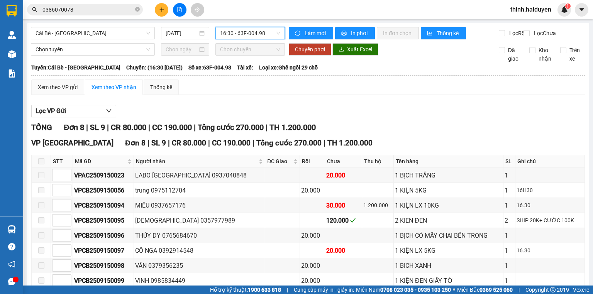
click at [258, 39] on span "16:30 - 63F-004.98" at bounding box center [250, 33] width 61 height 12
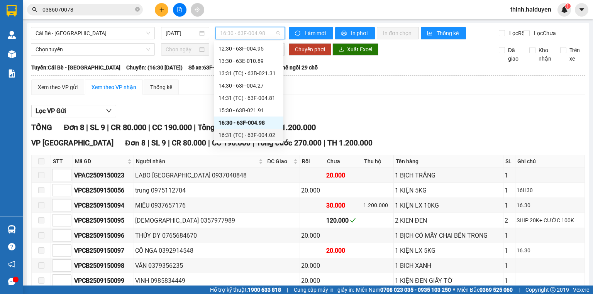
click at [244, 131] on div "16:31 (TC) - 63F-004.02" at bounding box center [249, 135] width 60 height 8
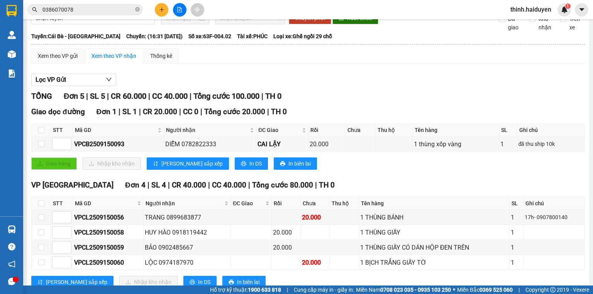
scroll to position [60, 0]
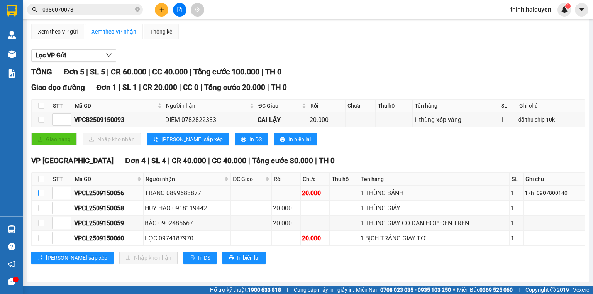
click at [41, 193] on input "checkbox" at bounding box center [41, 193] width 6 height 6
checkbox input "true"
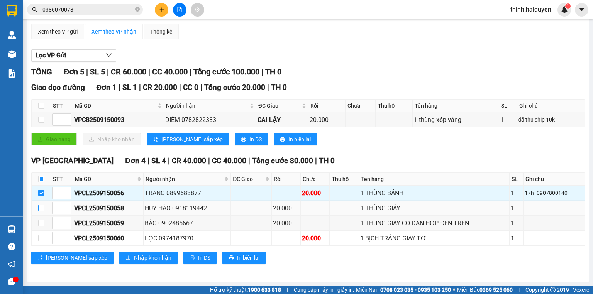
click at [41, 207] on input "checkbox" at bounding box center [41, 208] width 6 height 6
checkbox input "true"
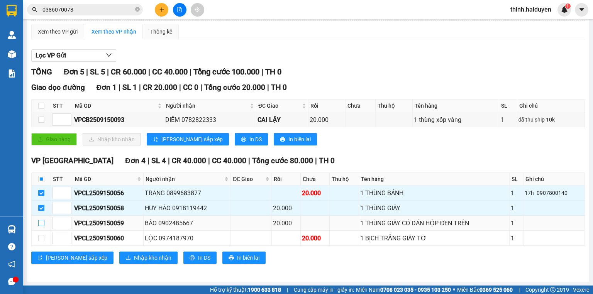
click at [38, 223] on input "checkbox" at bounding box center [41, 223] width 6 height 6
checkbox input "true"
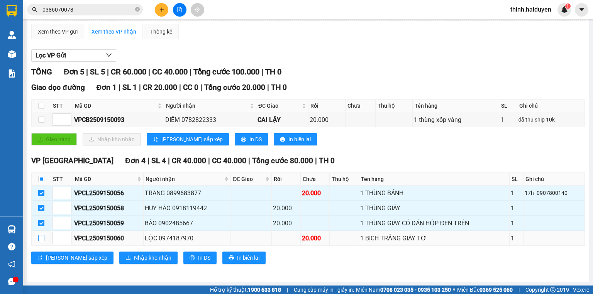
click at [40, 238] on input "checkbox" at bounding box center [41, 238] width 6 height 6
checkbox input "true"
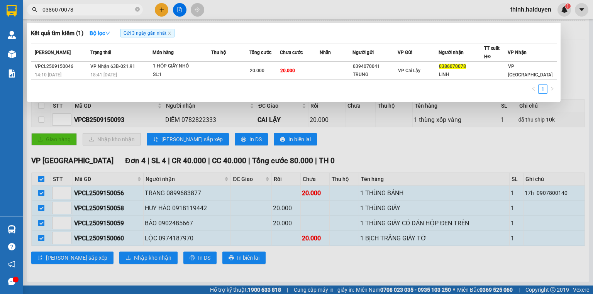
click at [129, 10] on input "0386070078" at bounding box center [87, 9] width 91 height 8
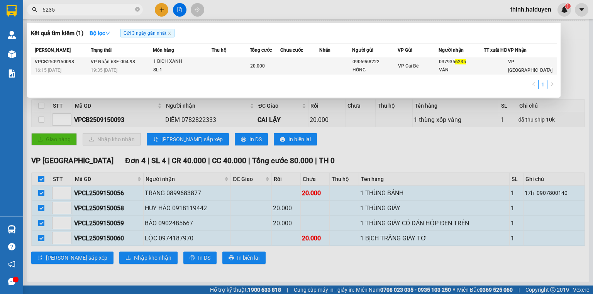
type input "6235"
click at [287, 71] on td at bounding box center [299, 66] width 39 height 18
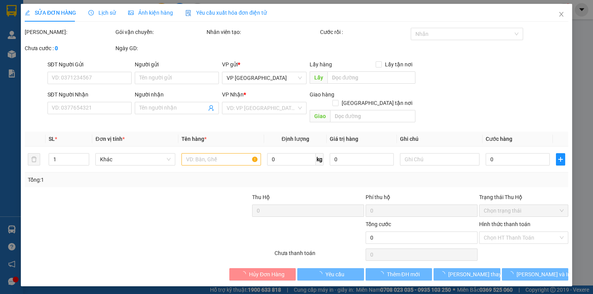
type input "0906968222"
type input "HỒNG"
type input "0379356235"
type input "VÂN"
type input "20.000"
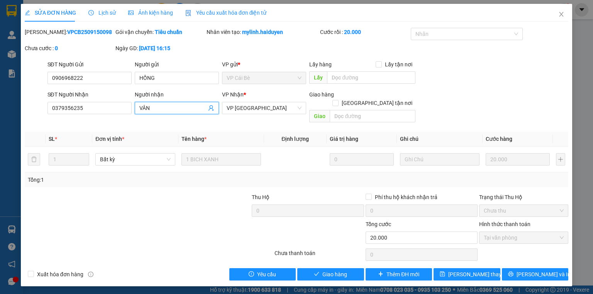
click at [174, 108] on input "VÂN" at bounding box center [172, 108] width 67 height 8
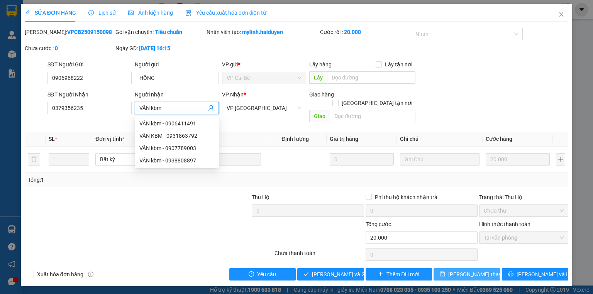
type input "VÂN kbm"
click at [466, 270] on span "[PERSON_NAME] đổi" at bounding box center [480, 274] width 62 height 8
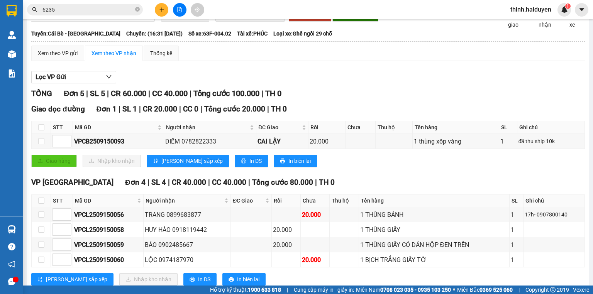
scroll to position [60, 0]
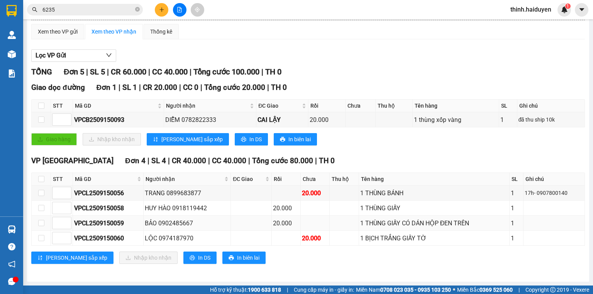
click at [183, 221] on div "BẢO 0902485667" at bounding box center [187, 224] width 85 height 10
copy div "0902485667"
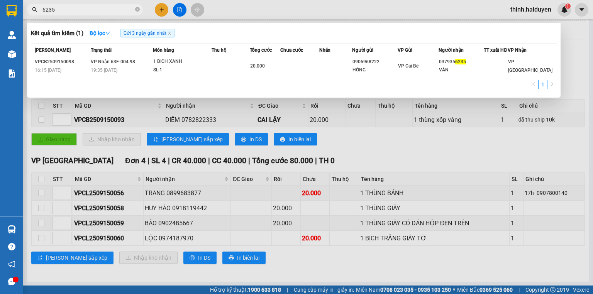
click at [105, 5] on span "6235" at bounding box center [85, 10] width 116 height 12
click at [100, 10] on input "6235" at bounding box center [87, 9] width 91 height 8
paste input "0902485667"
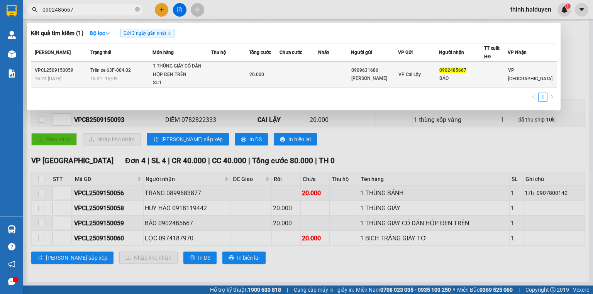
type input "0902485667"
click at [363, 73] on div "0909631686" at bounding box center [375, 70] width 46 height 8
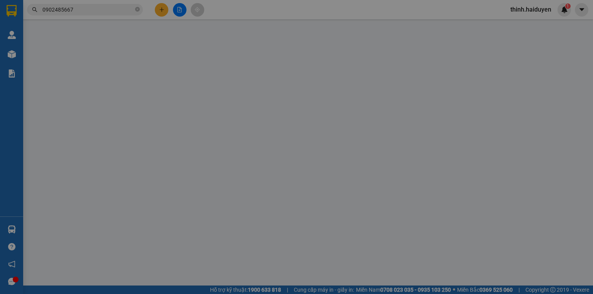
type input "0909631686"
type input "THANH TRÚC"
type input "0902485667"
type input "BẢO"
type input "20.000"
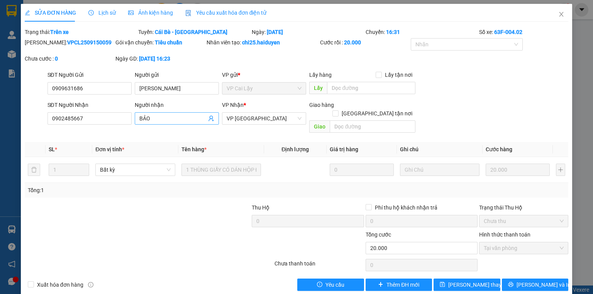
click at [187, 118] on input "BẢO" at bounding box center [172, 118] width 67 height 8
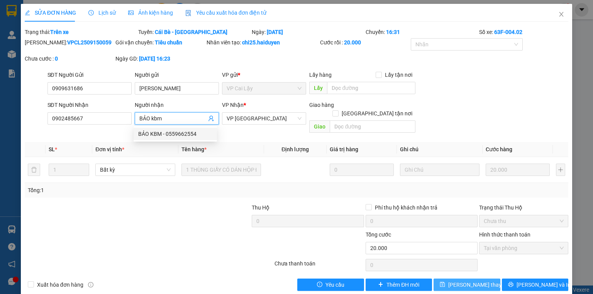
type input "BẢO kbm"
click at [483, 279] on button "[PERSON_NAME] đổi" at bounding box center [467, 285] width 67 height 12
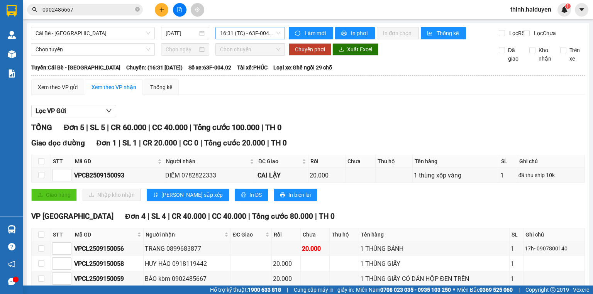
click at [243, 37] on span "16:31 (TC) - 63F-004.02" at bounding box center [250, 33] width 61 height 12
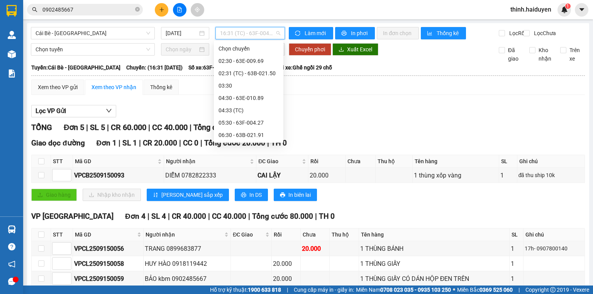
scroll to position [223, 0]
click at [233, 109] on div "15:30 - 63B-021.91" at bounding box center [249, 110] width 60 height 8
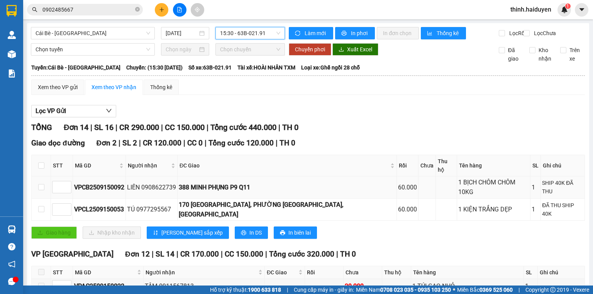
click at [212, 183] on div "388 MINH PHỤNG P9 Q11" at bounding box center [287, 188] width 217 height 10
click at [215, 183] on div "388 MINH PHỤNG P9 Q11" at bounding box center [287, 188] width 217 height 10
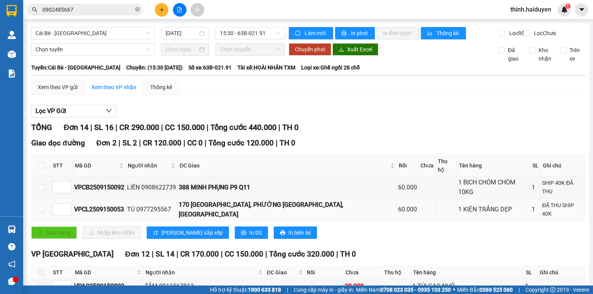
click at [229, 200] on div "170 TÂN SƠN NHÌ, PHƯỜNG TÂN SƠN NHÌ, Q TÂN PHÚ" at bounding box center [287, 209] width 217 height 19
click at [230, 200] on div "170 TÂN SƠN NHÌ, PHƯỜNG TÂN SƠN NHÌ, Q TÂN PHÚ" at bounding box center [287, 209] width 217 height 19
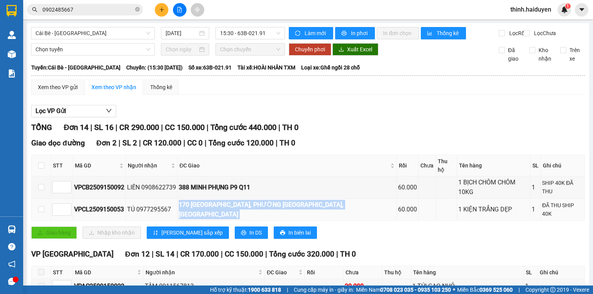
click at [230, 200] on div "170 TÂN SƠN NHÌ, PHƯỜNG TÂN SƠN NHÌ, Q TÂN PHÚ" at bounding box center [287, 209] width 217 height 19
copy div "170 TÂN SƠN NHÌ, PHƯỜNG TÂN SƠN NHÌ, Q TÂN PHÚ"
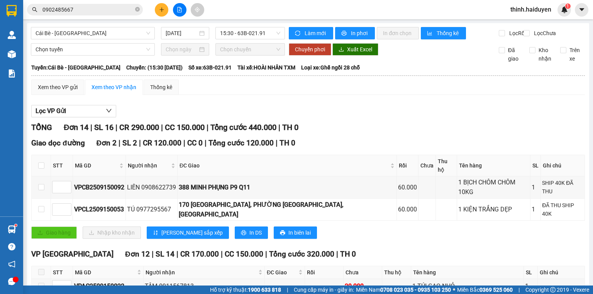
click at [110, 2] on div "Kết quả tìm kiếm ( 1 ) Bộ lọc Gửi 3 ngày gần nhất Mã ĐH Trạng thái Món hàng Thu…" at bounding box center [296, 9] width 593 height 19
click at [111, 5] on input "0902485667" at bounding box center [87, 9] width 91 height 8
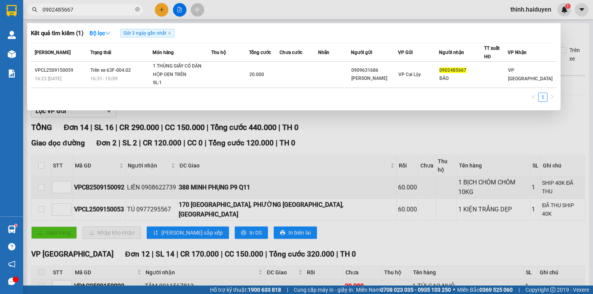
click at [112, 6] on input "0902485667" at bounding box center [87, 9] width 91 height 8
type input "0"
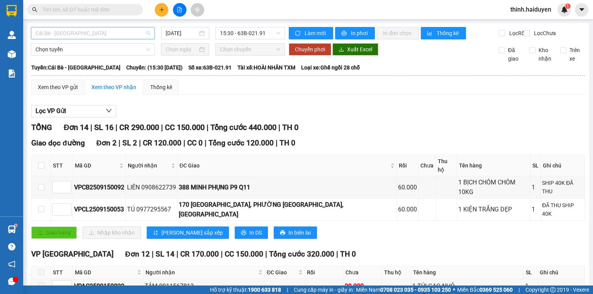
click at [71, 37] on span "Cái Bè - [GEOGRAPHIC_DATA]" at bounding box center [93, 33] width 115 height 12
